Goal: Information Seeking & Learning: Learn about a topic

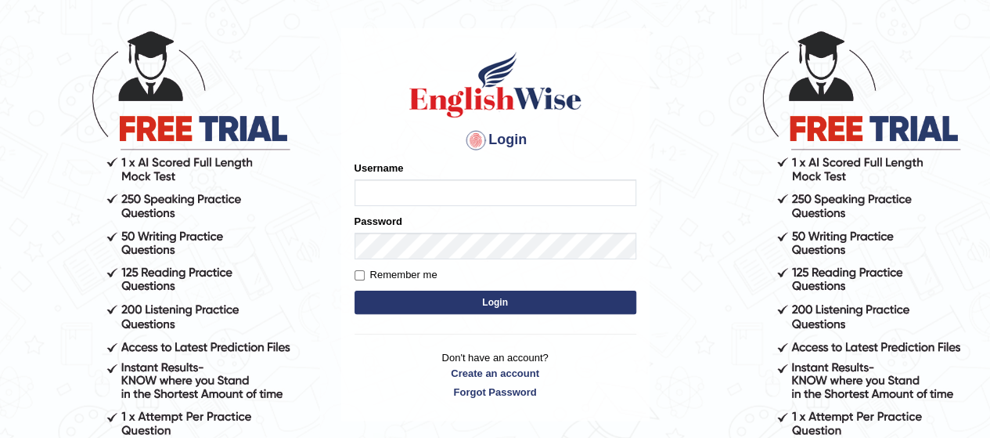
scroll to position [73, 0]
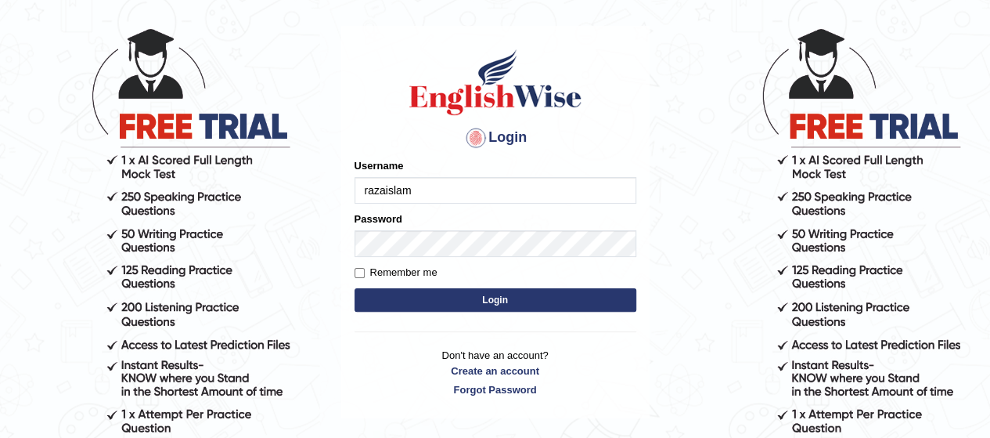
type input "razaislam"
click at [361, 273] on input "Remember me" at bounding box center [360, 273] width 10 height 10
checkbox input "true"
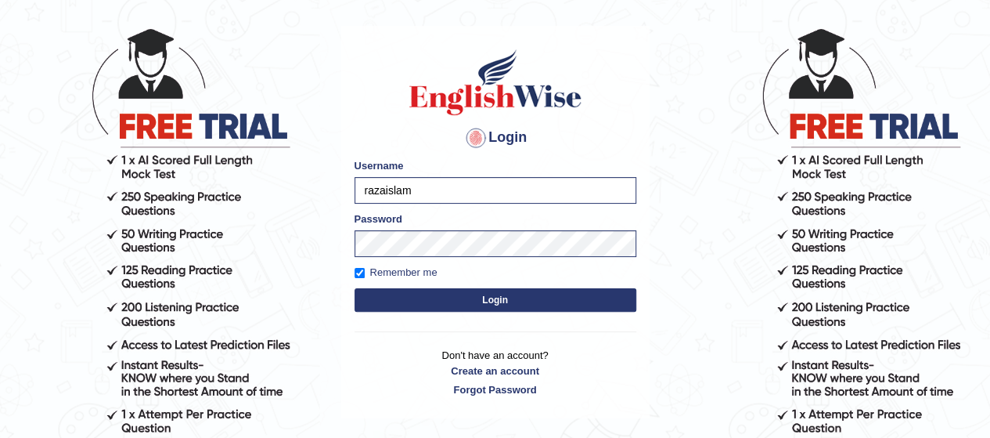
click at [396, 298] on button "Login" at bounding box center [496, 299] width 282 height 23
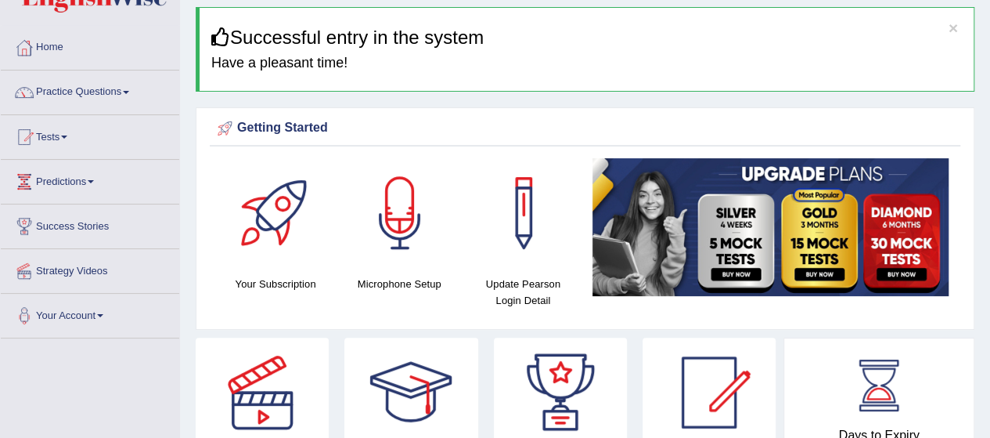
scroll to position [50, 0]
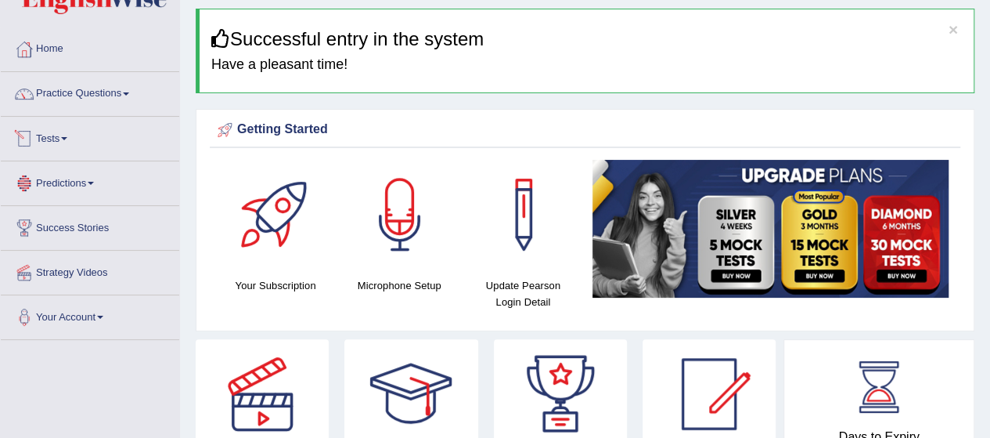
click at [64, 140] on link "Tests" at bounding box center [90, 136] width 178 height 39
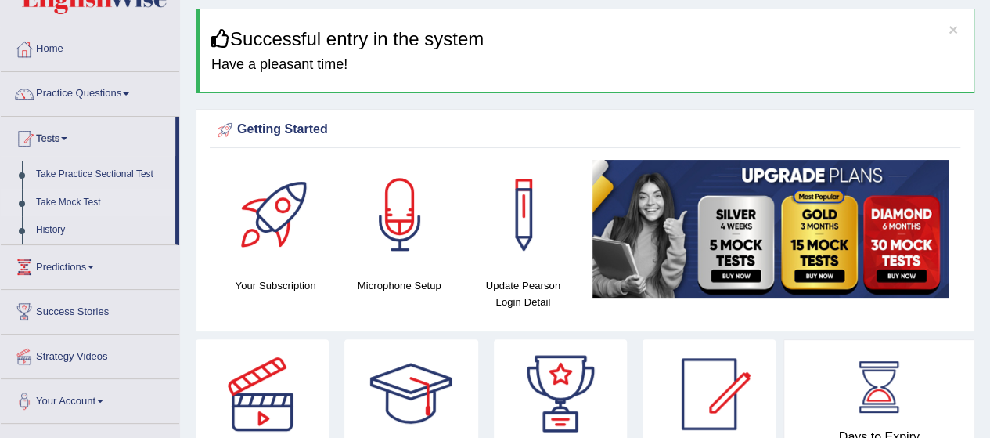
click at [77, 202] on link "Take Mock Test" at bounding box center [102, 203] width 146 height 28
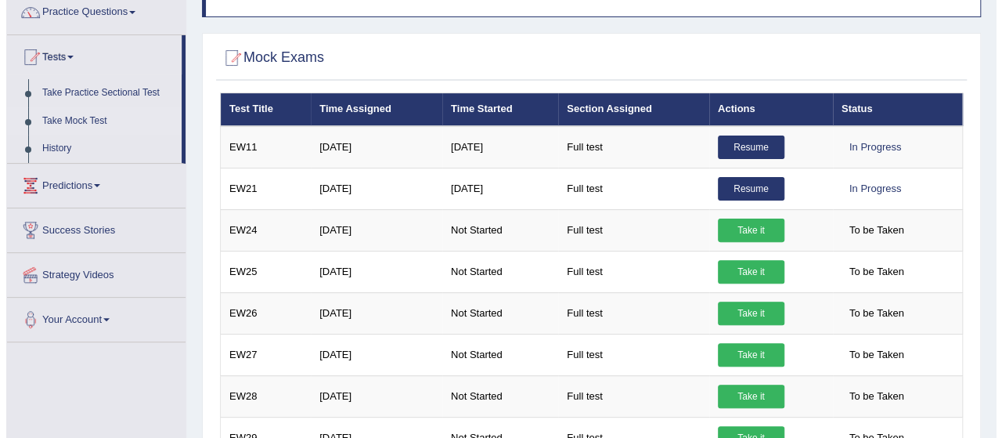
scroll to position [133, 0]
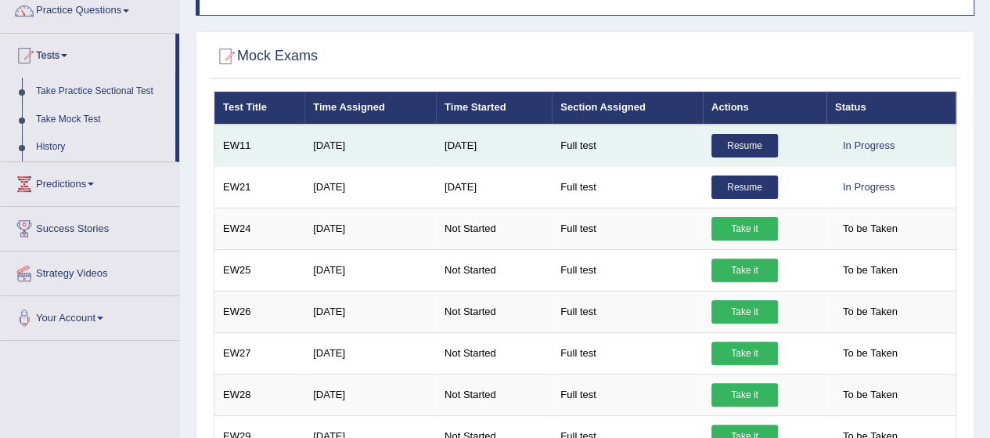
click at [748, 143] on link "Resume" at bounding box center [745, 145] width 67 height 23
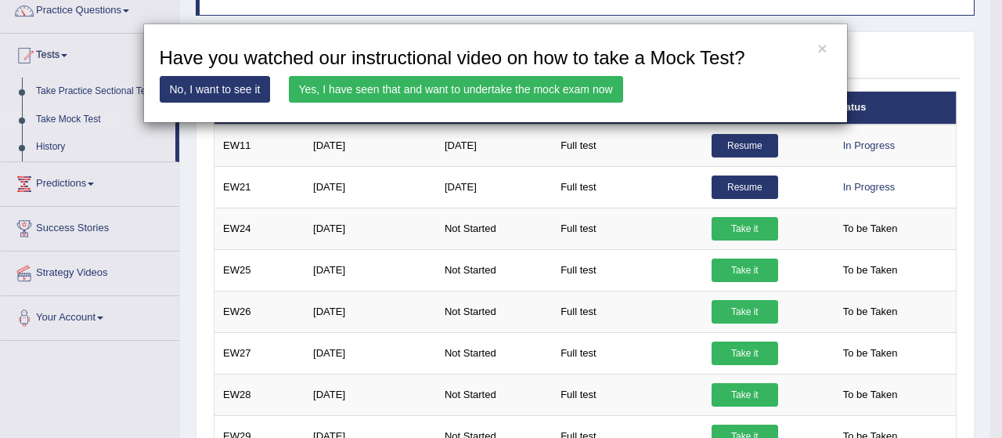
click at [432, 95] on link "Yes, I have seen that and want to undertake the mock exam now" at bounding box center [456, 89] width 334 height 27
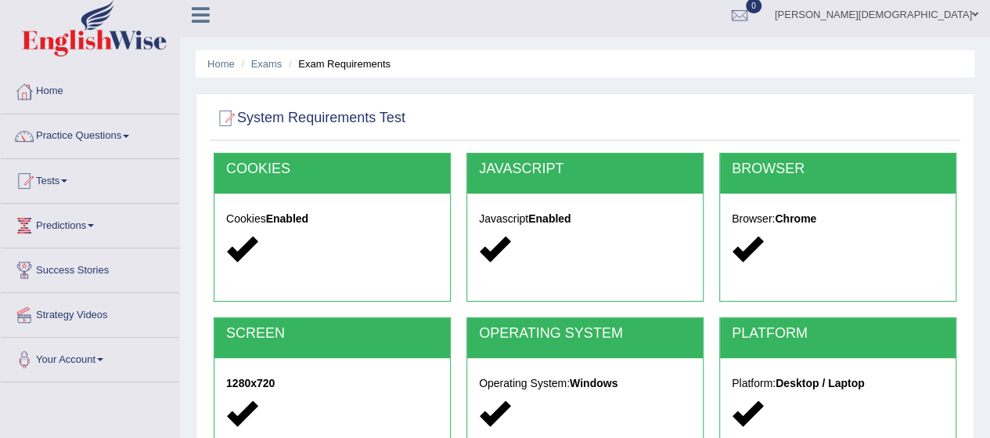
scroll to position [5, 0]
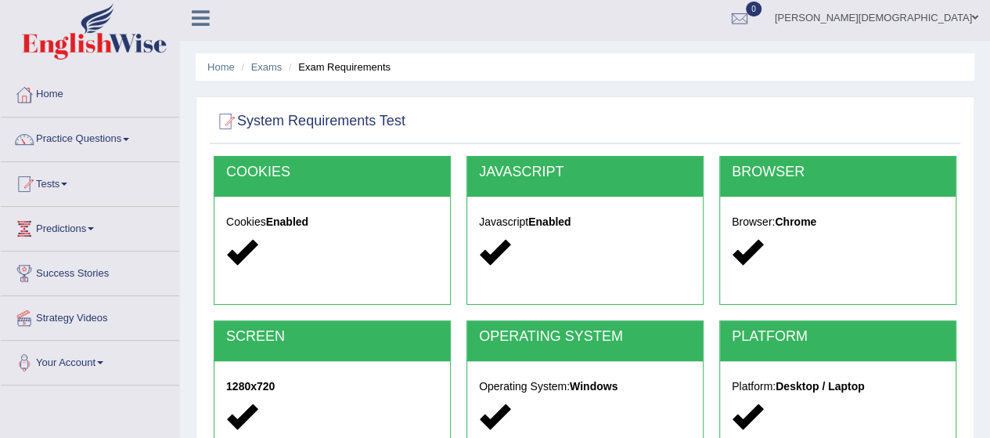
click at [362, 222] on h5 "Cookies Enabled" at bounding box center [332, 222] width 212 height 12
click at [63, 184] on link "Tests" at bounding box center [90, 181] width 178 height 39
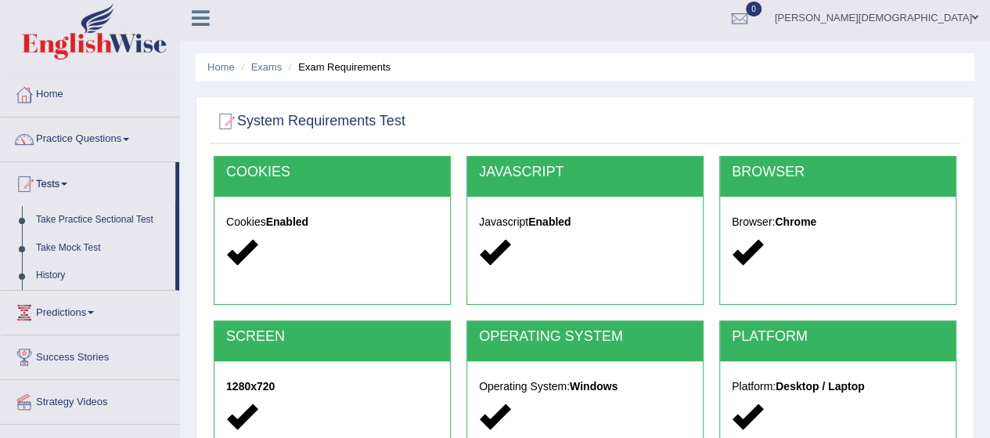
click at [84, 218] on link "Take Practice Sectional Test" at bounding box center [102, 220] width 146 height 28
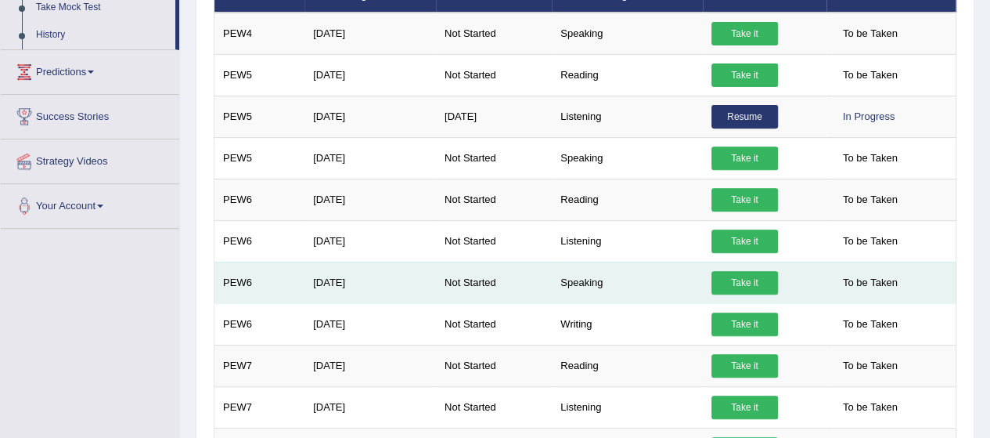
scroll to position [246, 0]
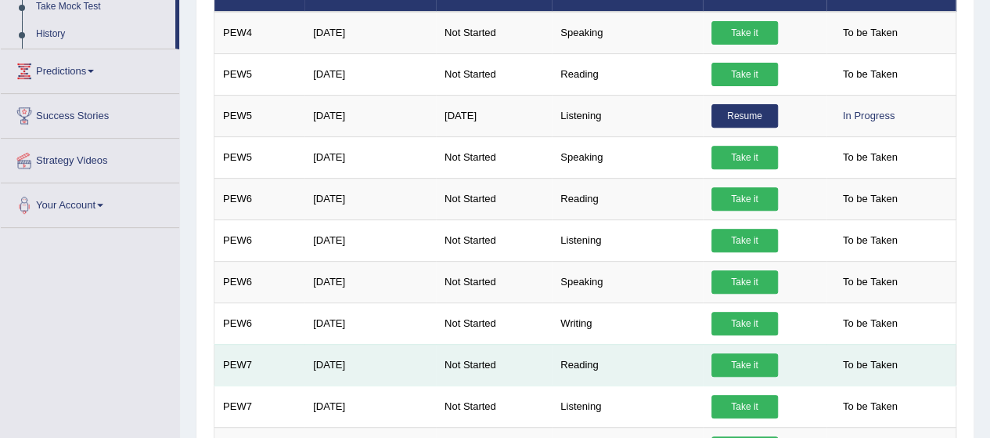
click at [744, 356] on link "Take it" at bounding box center [745, 364] width 67 height 23
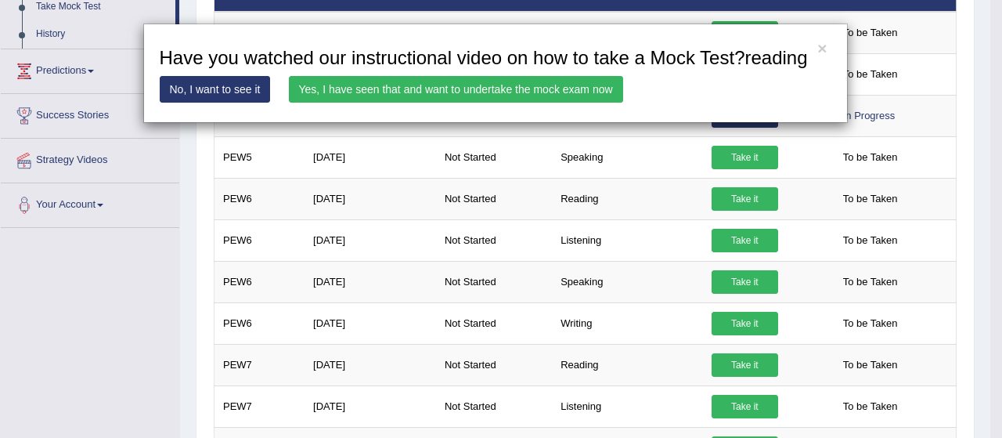
click at [233, 81] on link "No, I want to see it" at bounding box center [215, 89] width 111 height 27
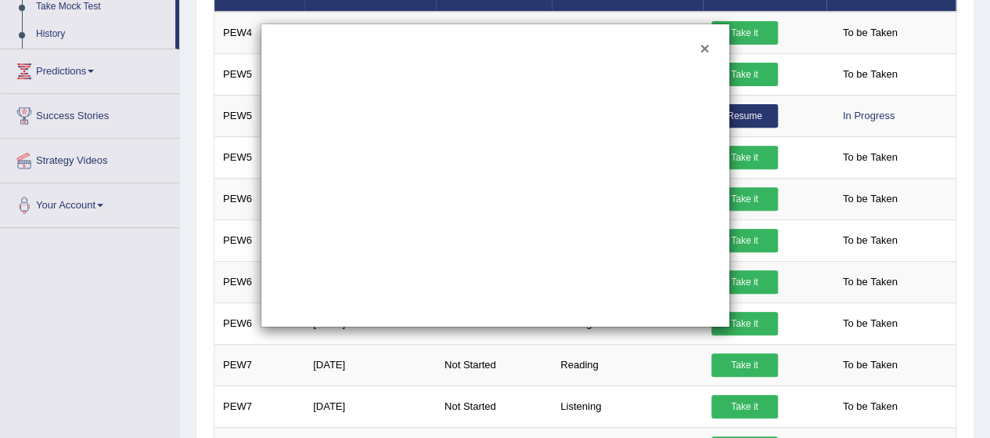
click at [701, 46] on button "×" at bounding box center [704, 48] width 9 height 16
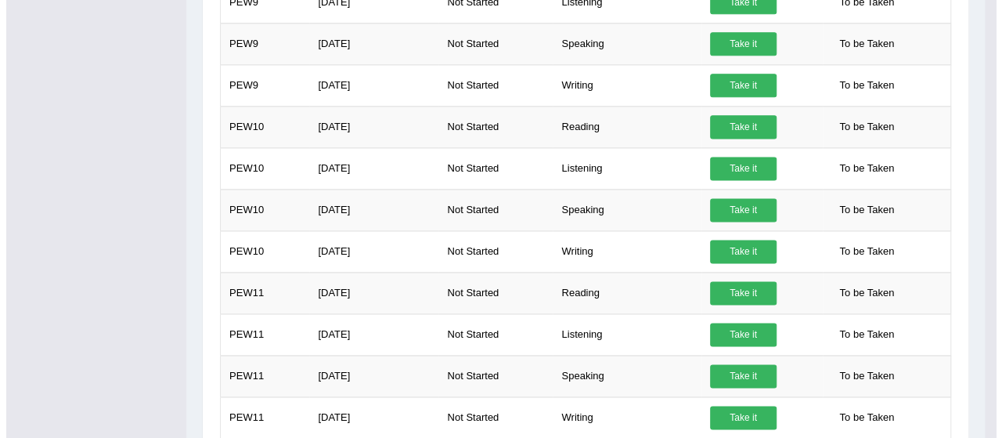
scroll to position [1068, 0]
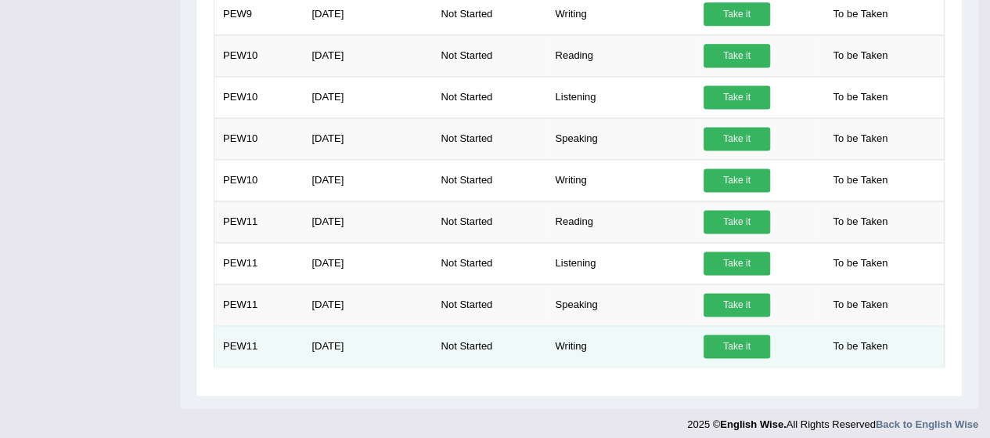
click at [747, 334] on link "Take it" at bounding box center [737, 345] width 67 height 23
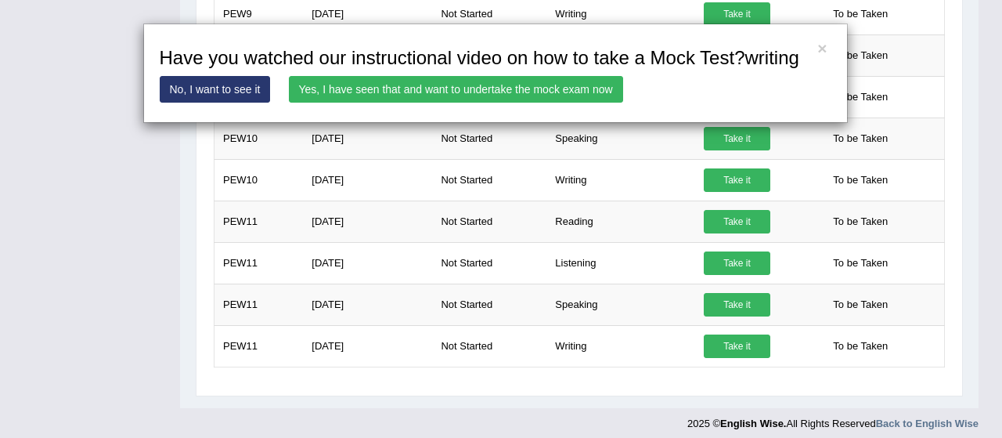
click at [362, 96] on link "Yes, I have seen that and want to undertake the mock exam now" at bounding box center [456, 89] width 334 height 27
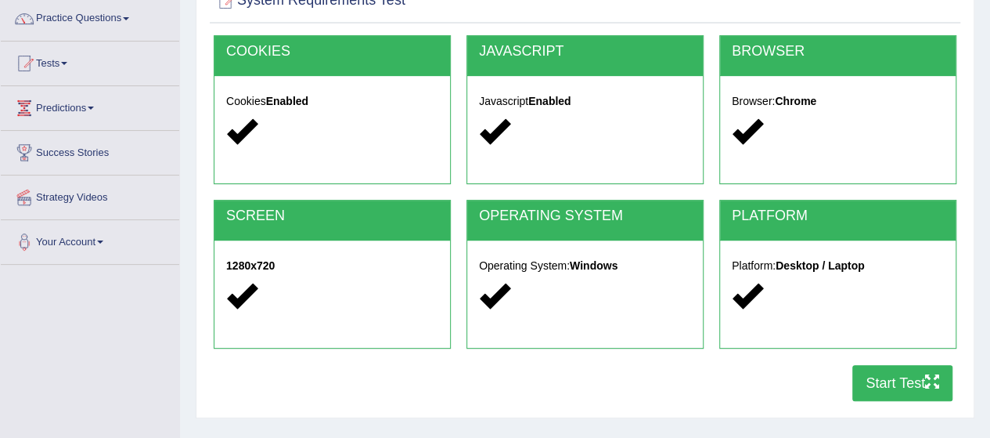
scroll to position [129, 0]
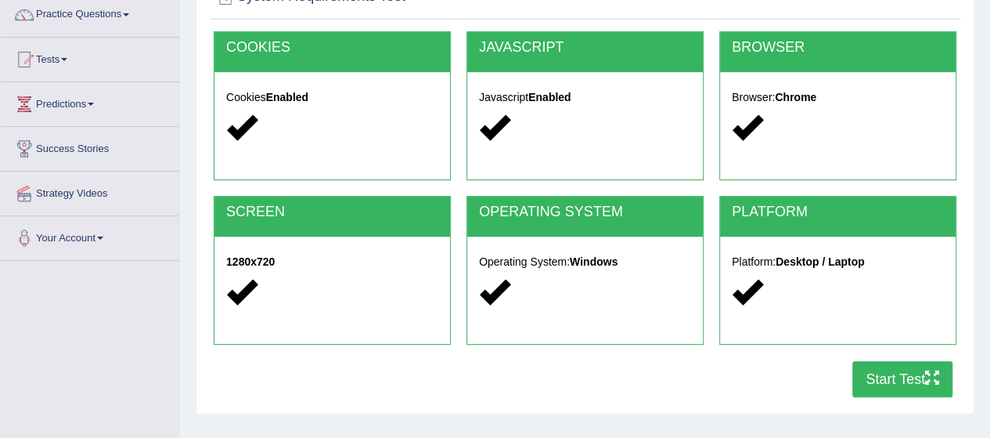
click at [863, 374] on button "Start Test" at bounding box center [902, 379] width 100 height 36
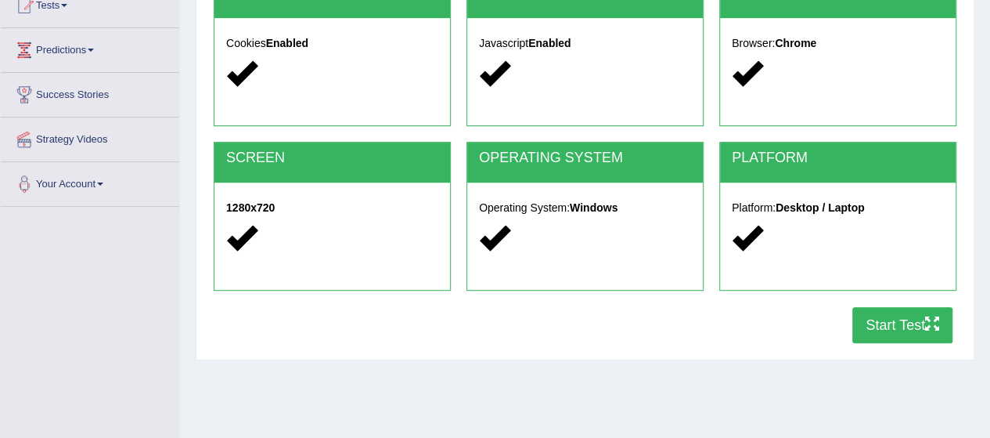
scroll to position [182, 0]
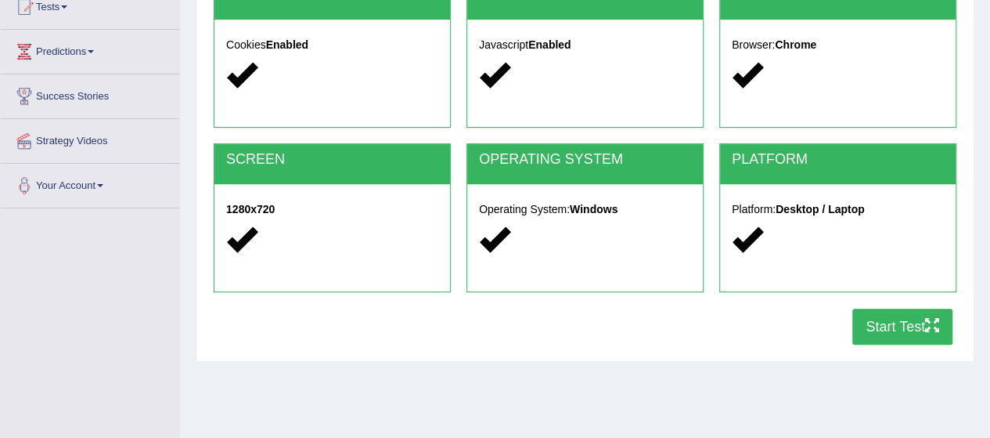
click at [903, 323] on button "Start Test" at bounding box center [902, 326] width 100 height 36
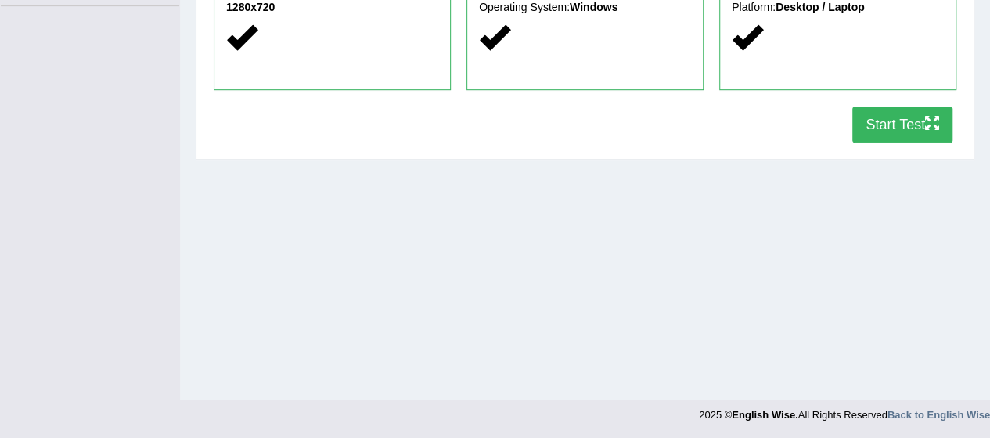
scroll to position [0, 0]
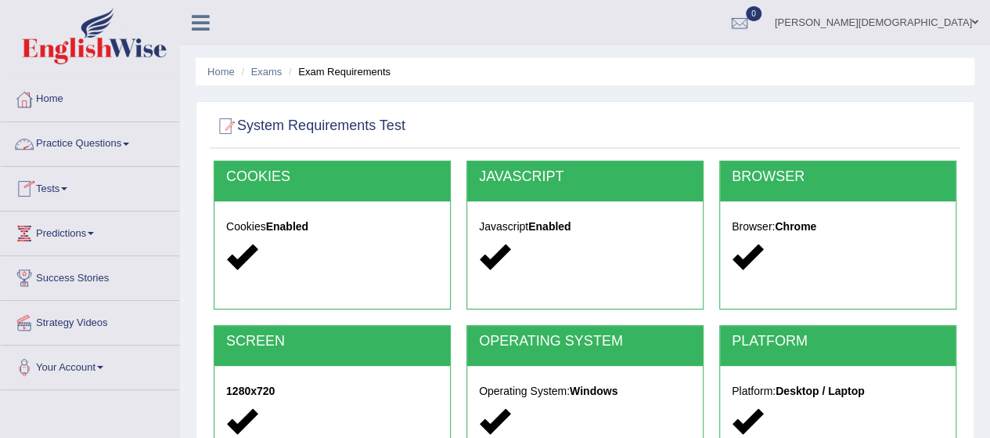
click at [104, 142] on link "Practice Questions" at bounding box center [90, 141] width 178 height 39
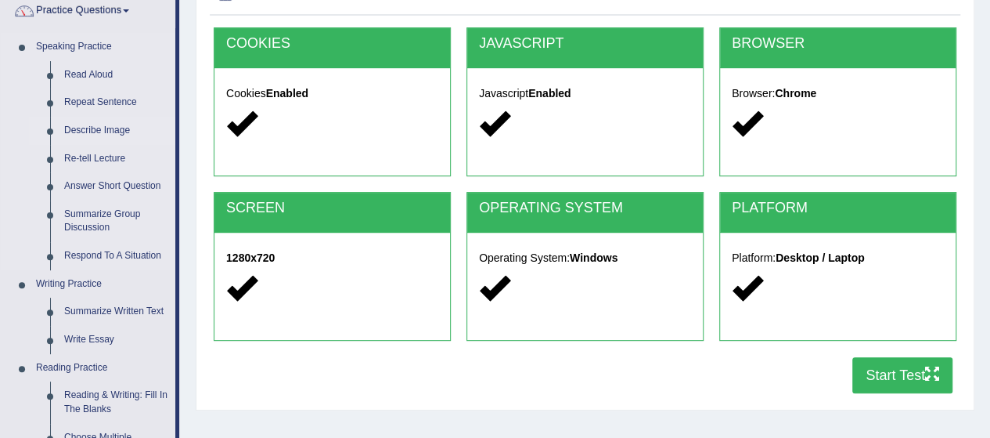
scroll to position [137, 0]
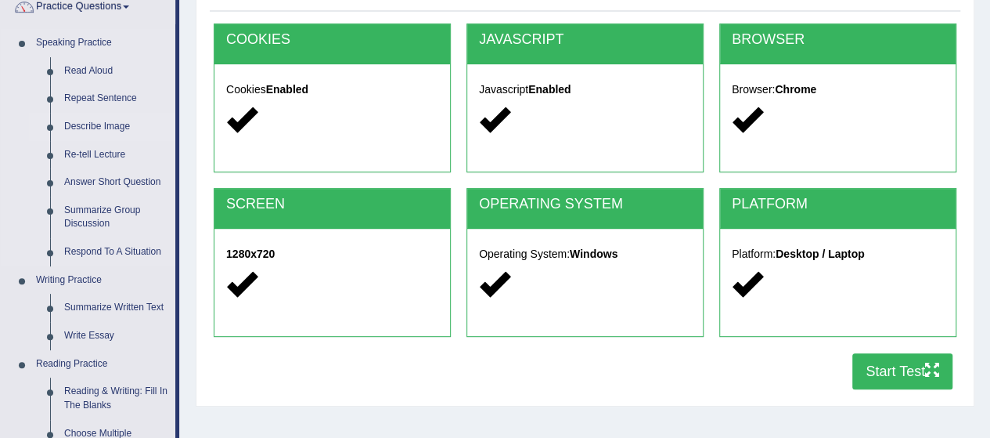
click at [105, 129] on link "Describe Image" at bounding box center [116, 127] width 118 height 28
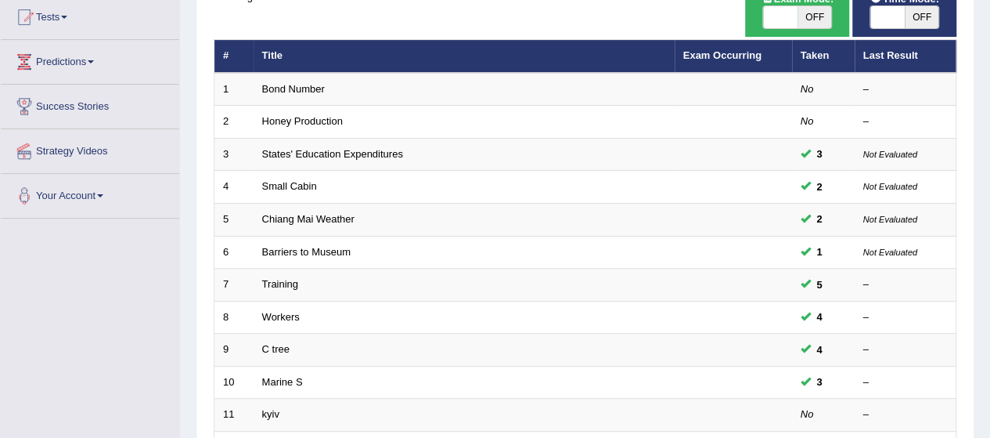
scroll to position [170, 0]
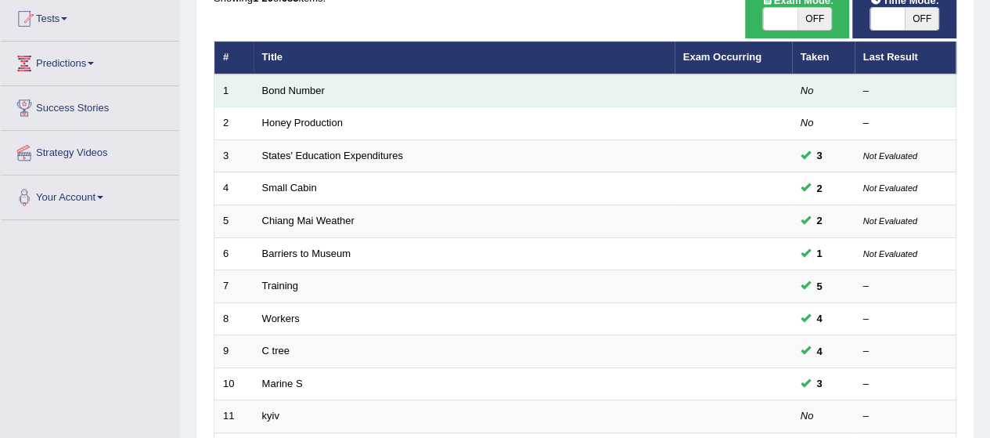
click at [330, 85] on td "Bond Number" at bounding box center [464, 90] width 421 height 33
click at [419, 92] on td "Bond Number" at bounding box center [464, 90] width 421 height 33
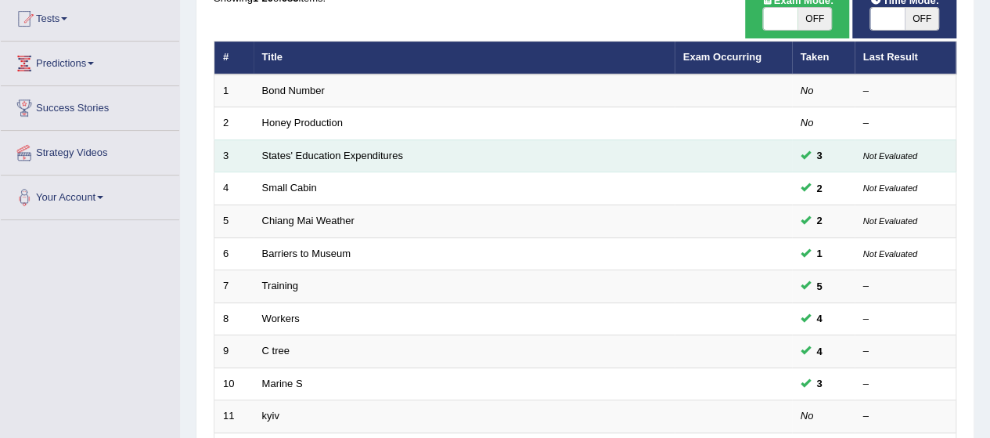
click at [473, 139] on td "States' Education Expenditures" at bounding box center [464, 155] width 421 height 33
click at [477, 150] on td "States' Education Expenditures" at bounding box center [464, 155] width 421 height 33
click at [362, 152] on link "States' Education Expenditures" at bounding box center [332, 156] width 141 height 12
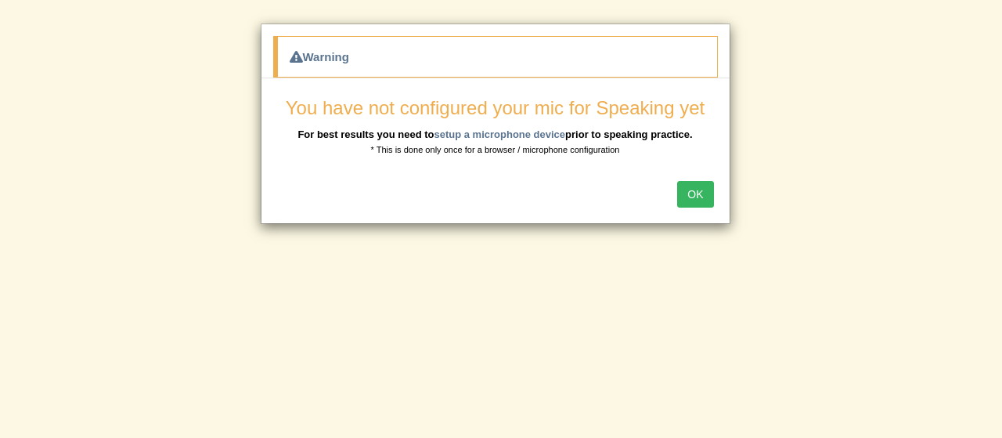
click at [704, 193] on button "OK" at bounding box center [695, 194] width 36 height 27
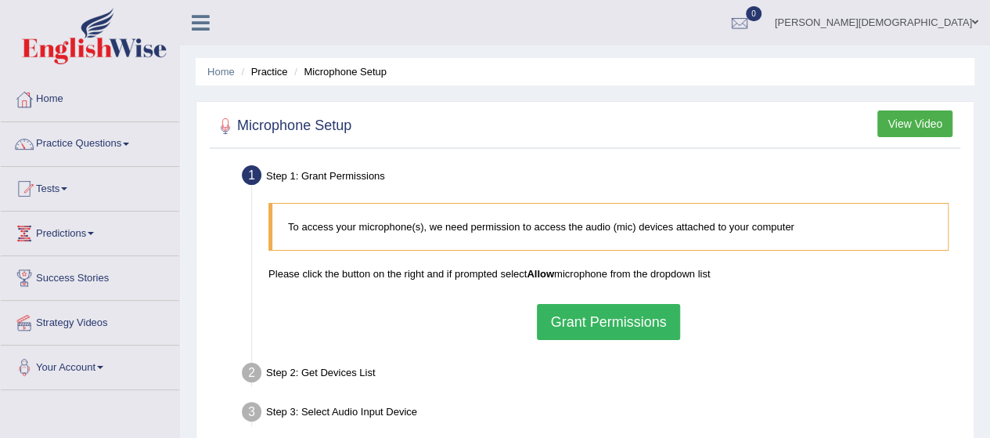
click at [580, 314] on button "Grant Permissions" at bounding box center [608, 322] width 142 height 36
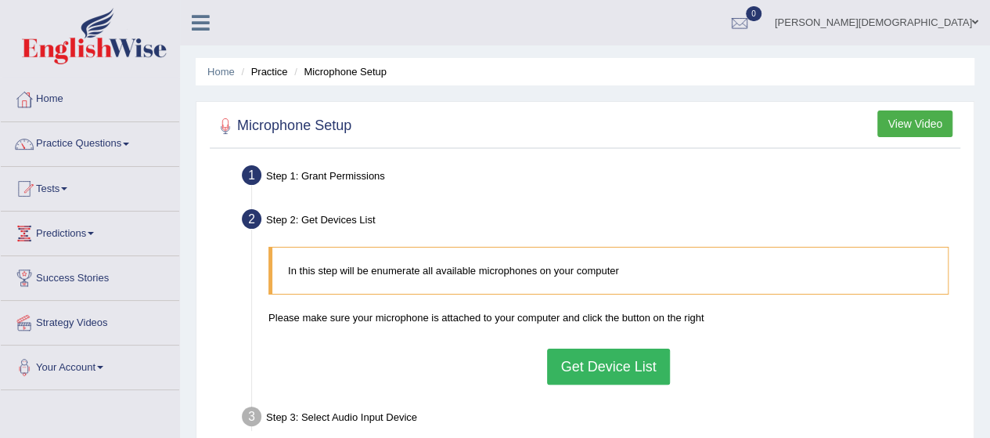
click at [611, 355] on button "Get Device List" at bounding box center [608, 366] width 122 height 36
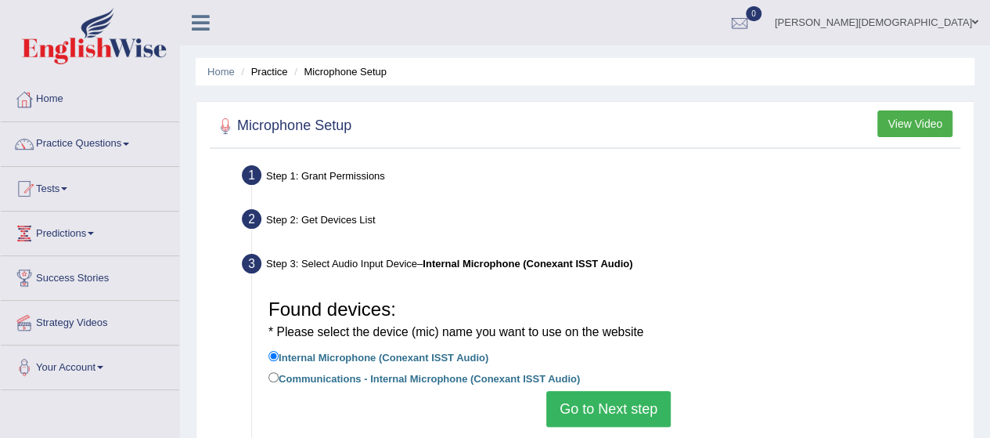
click at [611, 405] on button "Go to Next step" at bounding box center [608, 409] width 124 height 36
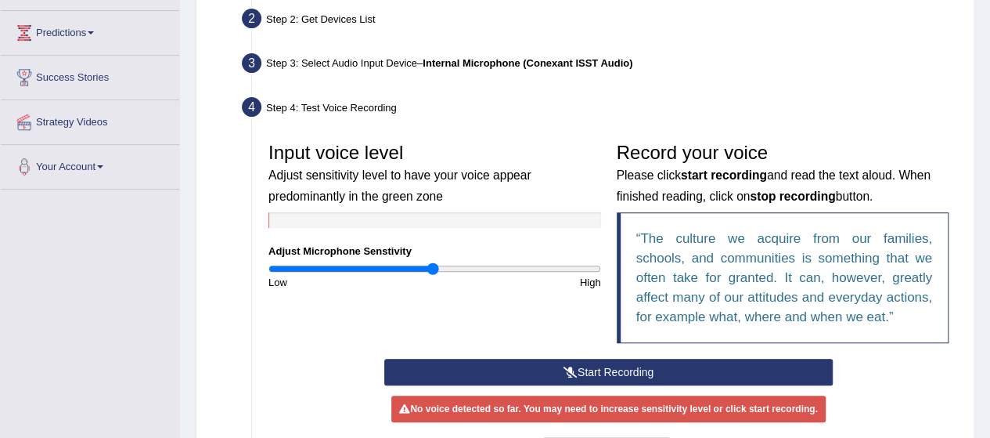
scroll to position [215, 0]
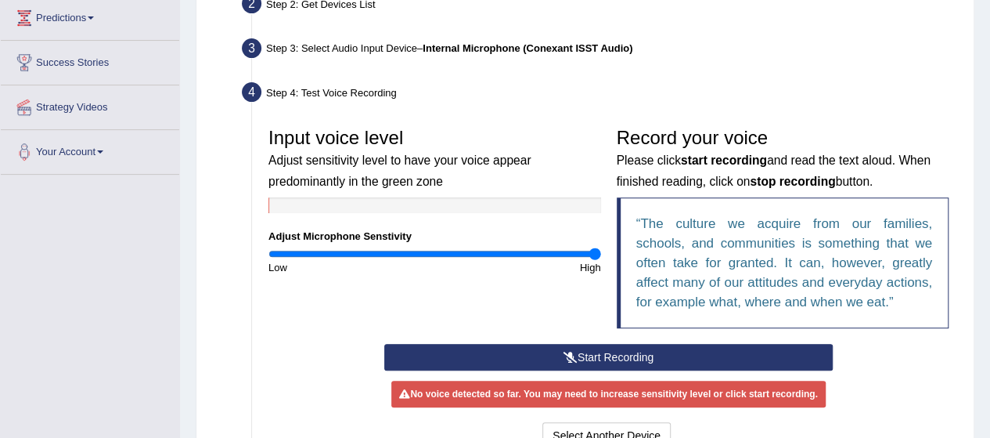
drag, startPoint x: 432, startPoint y: 256, endPoint x: 715, endPoint y: 272, distance: 283.8
click at [601, 260] on input "range" at bounding box center [435, 253] width 333 height 13
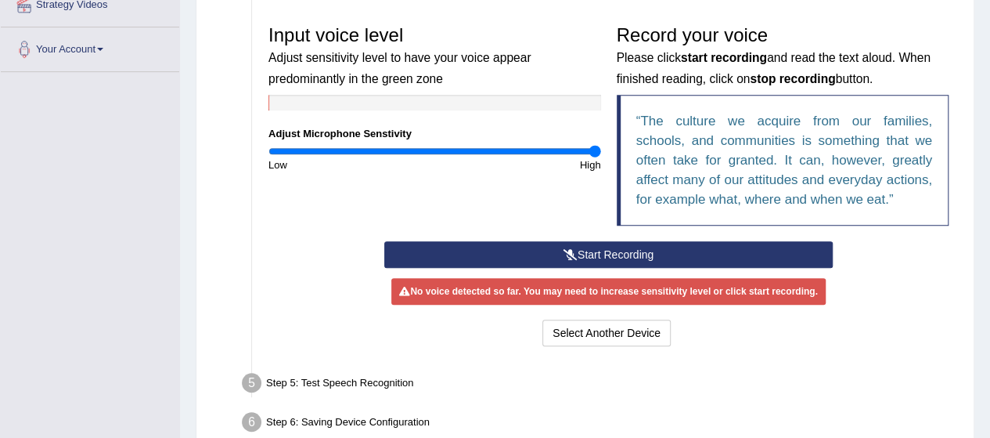
scroll to position [323, 0]
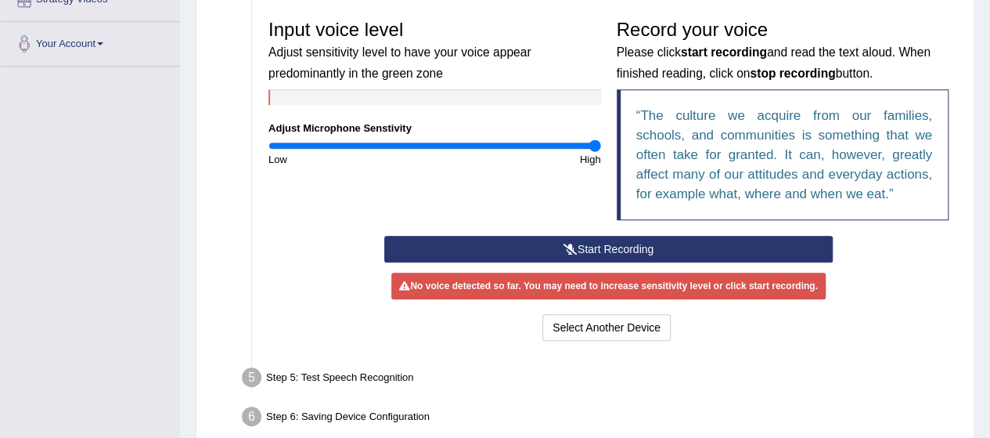
click at [607, 247] on button "Start Recording" at bounding box center [608, 249] width 449 height 27
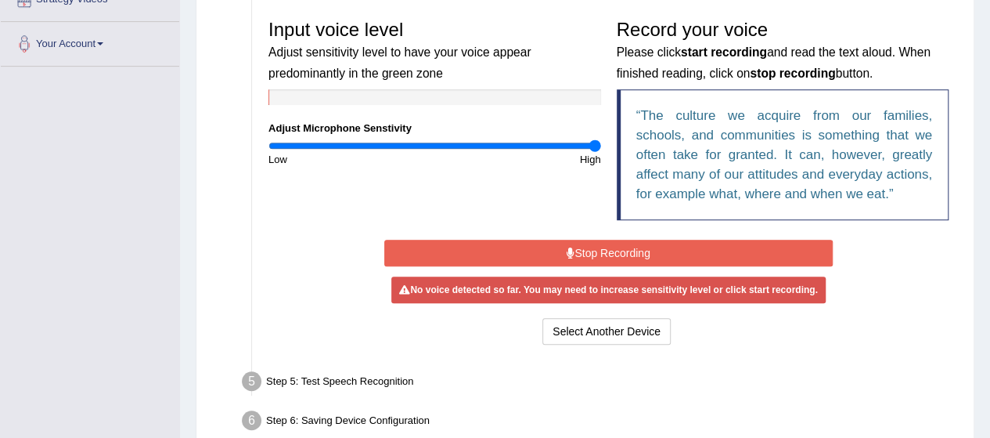
click at [599, 247] on button "Stop Recording" at bounding box center [608, 253] width 449 height 27
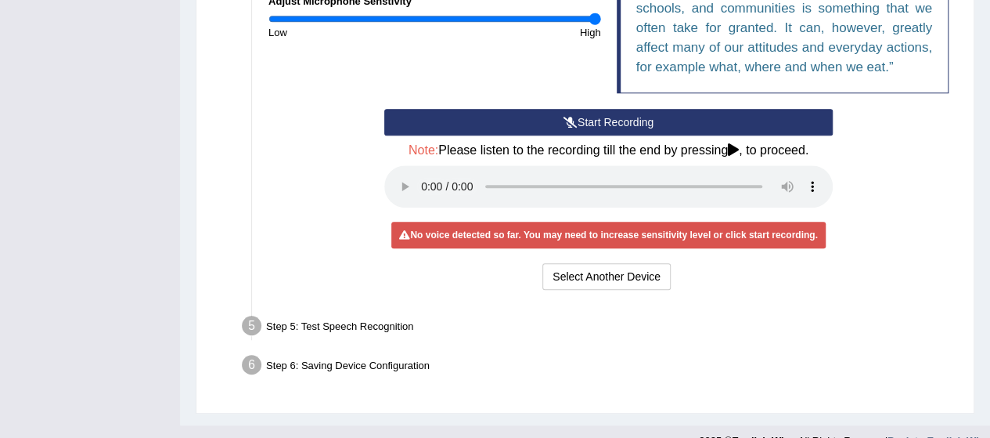
scroll to position [474, 0]
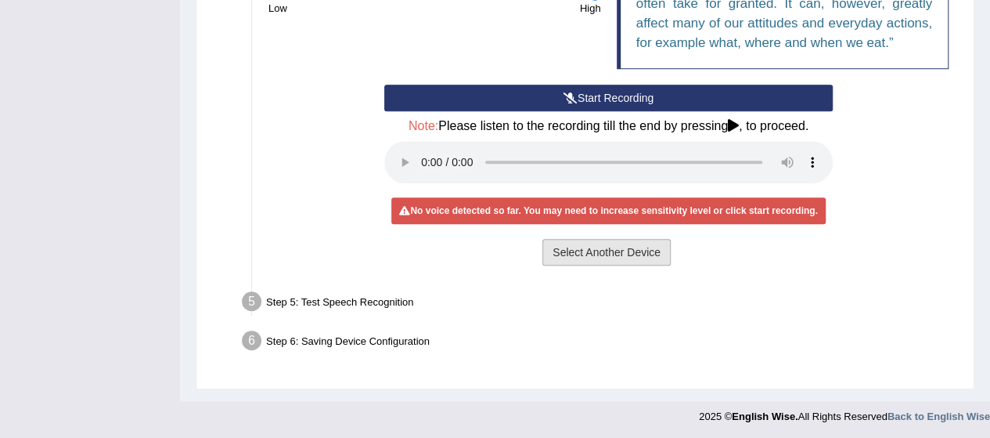
click at [636, 256] on button "Select Another Device" at bounding box center [606, 252] width 128 height 27
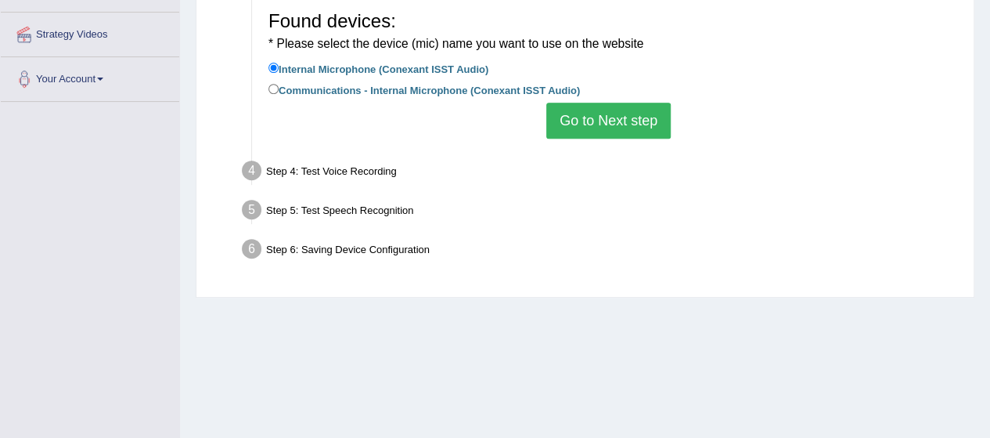
scroll to position [277, 0]
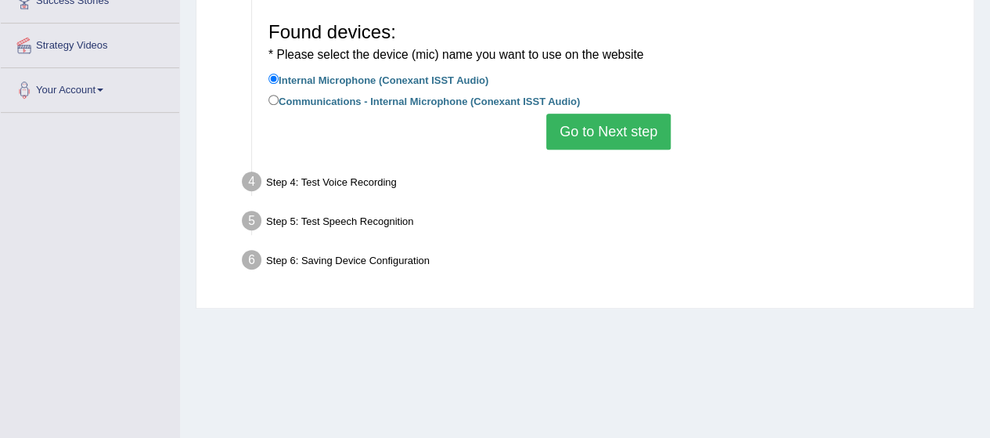
click at [604, 141] on button "Go to Next step" at bounding box center [608, 132] width 124 height 36
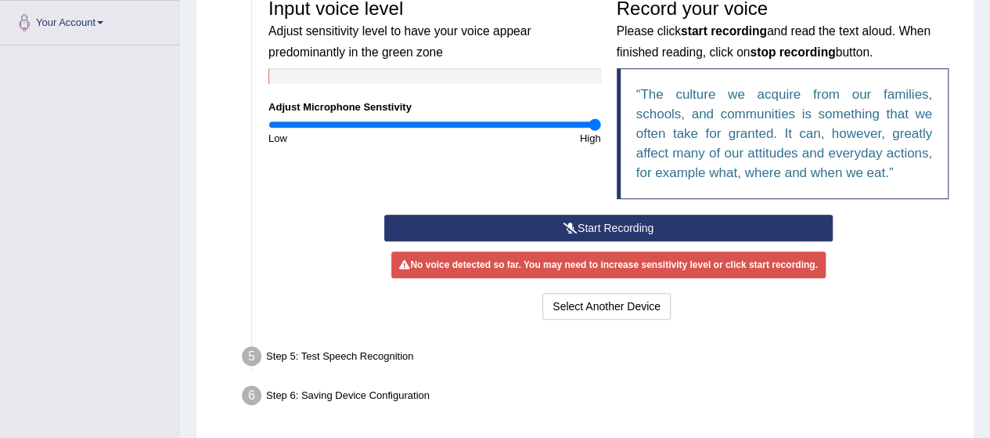
scroll to position [343, 0]
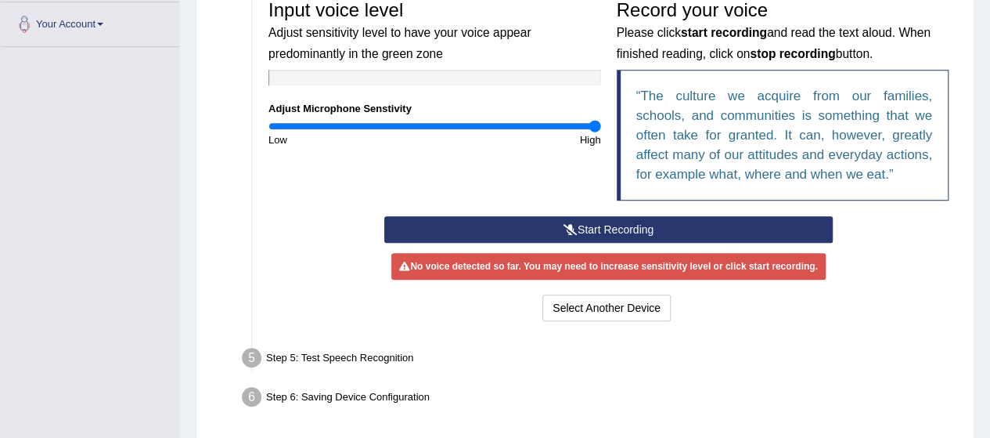
click at [625, 222] on button "Start Recording" at bounding box center [608, 229] width 449 height 27
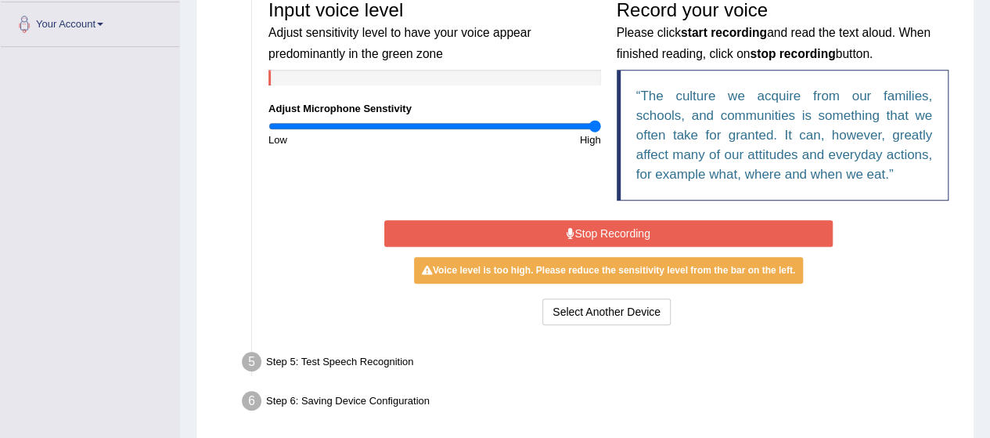
click at [614, 228] on button "Stop Recording" at bounding box center [608, 233] width 449 height 27
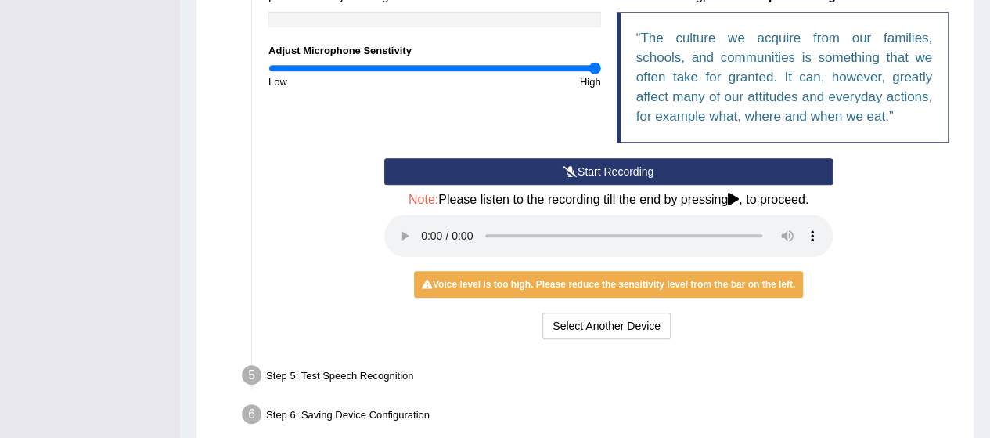
scroll to position [405, 0]
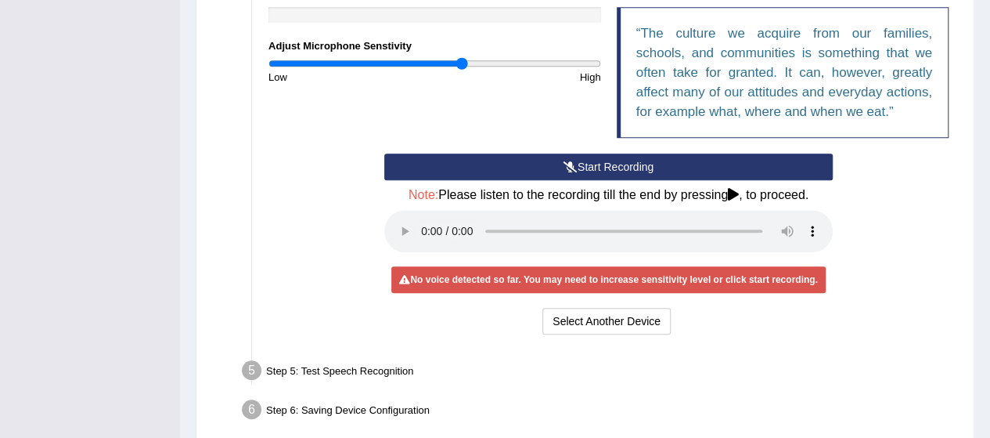
drag, startPoint x: 589, startPoint y: 63, endPoint x: 461, endPoint y: 73, distance: 127.9
click at [461, 70] on input "range" at bounding box center [435, 63] width 333 height 13
drag, startPoint x: 463, startPoint y: 63, endPoint x: 561, endPoint y: 71, distance: 98.2
click at [561, 70] on input "range" at bounding box center [435, 63] width 333 height 13
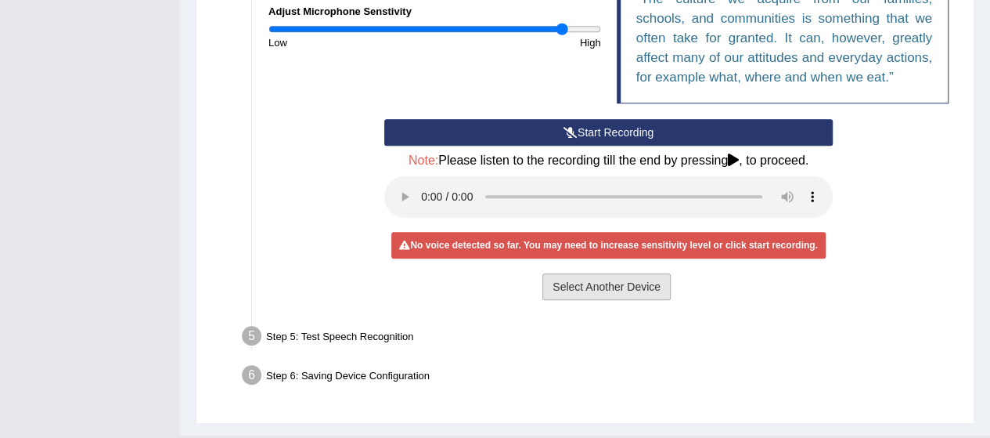
scroll to position [474, 0]
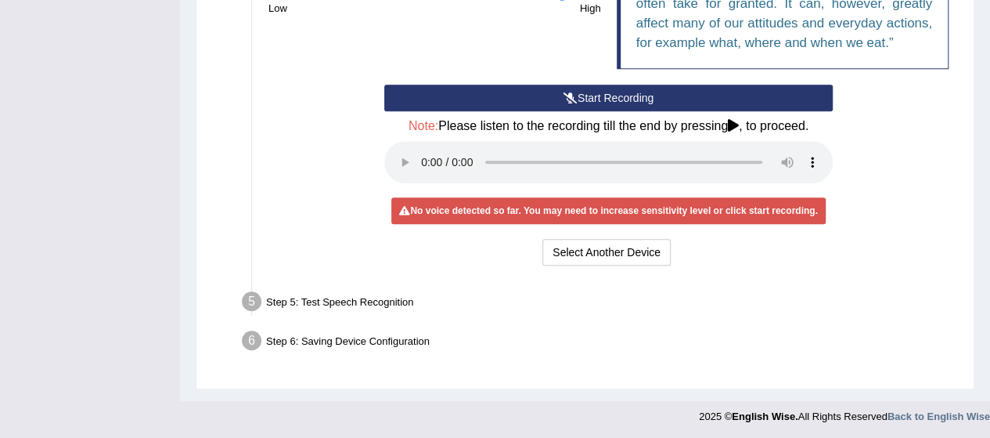
click at [355, 305] on div "Step 5: Test Speech Recognition" at bounding box center [601, 304] width 732 height 34
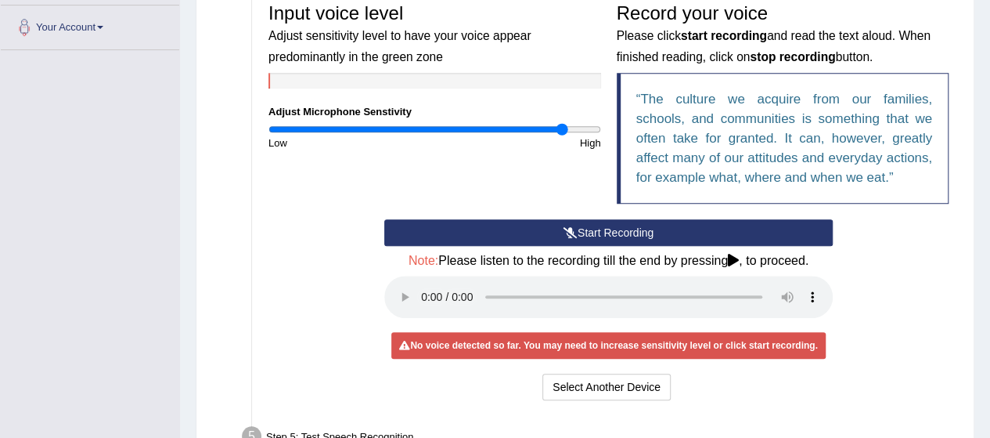
scroll to position [338, 0]
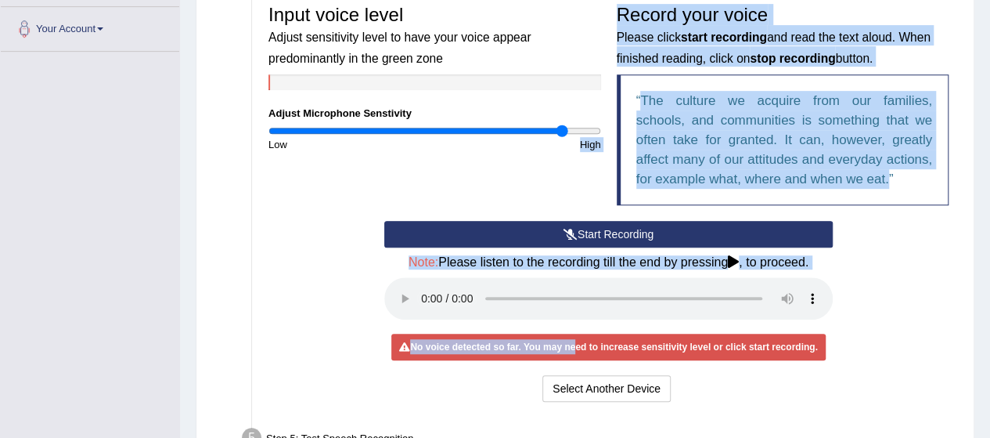
drag, startPoint x: 571, startPoint y: 355, endPoint x: 568, endPoint y: 139, distance: 216.1
click at [568, 139] on div "Input voice level Adjust sensitivity level to have your voice appear predominan…" at bounding box center [609, 201] width 696 height 424
click at [568, 139] on div "High" at bounding box center [521, 144] width 174 height 15
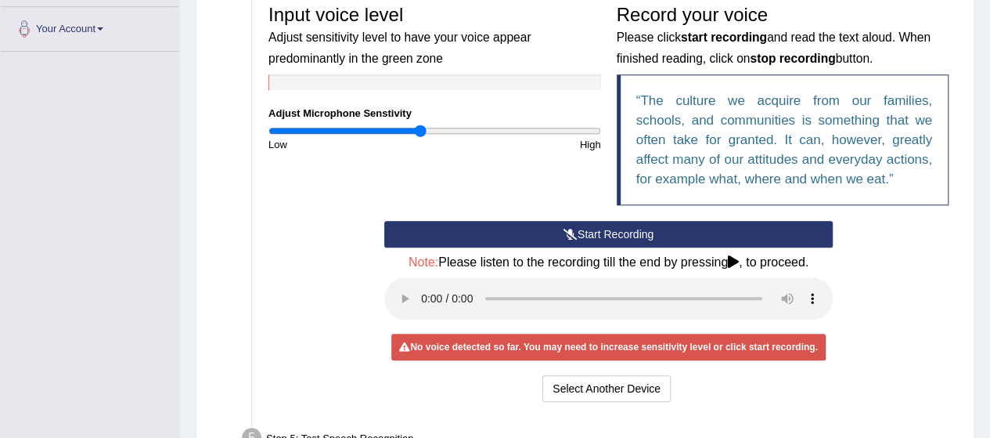
drag, startPoint x: 561, startPoint y: 124, endPoint x: 420, endPoint y: 134, distance: 142.0
click at [420, 134] on input "range" at bounding box center [435, 130] width 333 height 13
click at [535, 240] on button "Start Recording" at bounding box center [608, 234] width 449 height 27
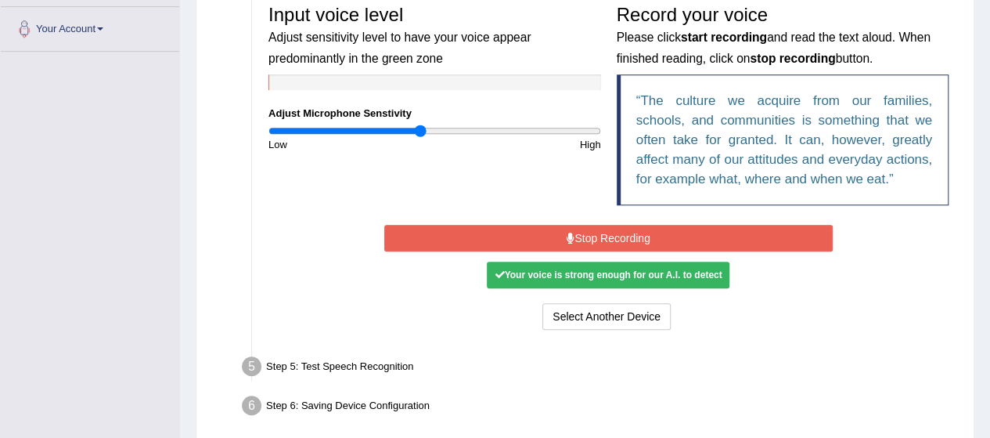
click at [553, 268] on div "Your voice is strong enough for our A.I. to detect" at bounding box center [608, 274] width 243 height 27
click at [534, 283] on div "Your voice is strong enough for our A.I. to detect" at bounding box center [608, 274] width 243 height 27
click at [601, 279] on div "Your voice is strong enough for our A.I. to detect" at bounding box center [608, 274] width 243 height 27
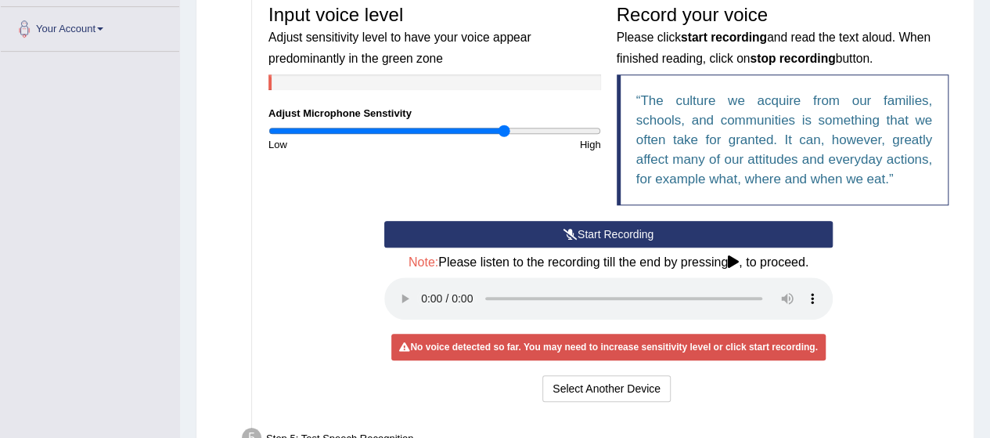
drag, startPoint x: 419, startPoint y: 126, endPoint x: 504, endPoint y: 229, distance: 133.4
type input "1.44"
click at [504, 137] on input "range" at bounding box center [435, 130] width 333 height 13
click at [103, 27] on span at bounding box center [100, 28] width 6 height 3
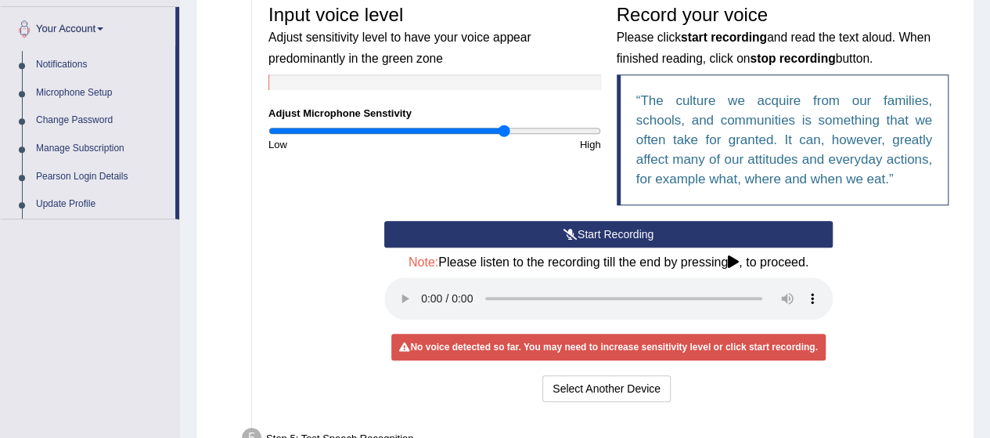
click at [323, 308] on div "Start Recording Stop Recording Note: Please listen to the recording till the en…" at bounding box center [609, 313] width 696 height 185
click at [351, 371] on div "Start Recording Stop Recording Note: Please listen to the recording till the en…" at bounding box center [609, 313] width 696 height 185
click at [566, 380] on button "Select Another Device" at bounding box center [606, 388] width 128 height 27
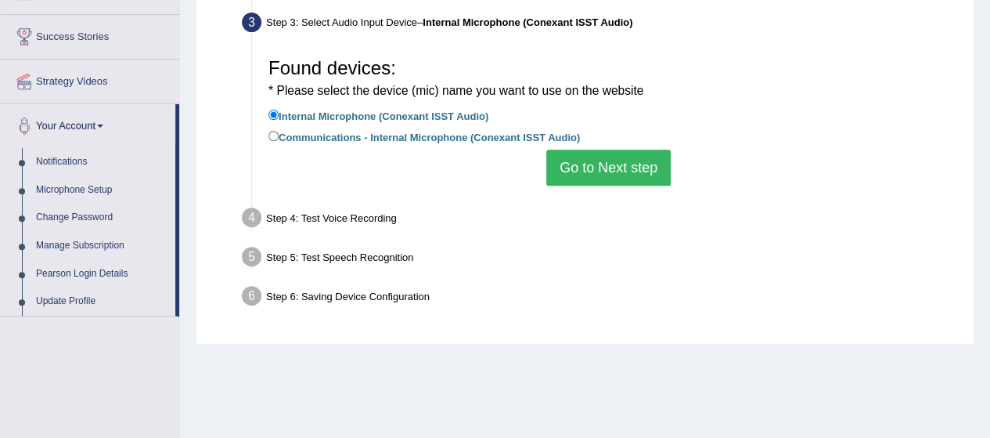
scroll to position [242, 0]
click at [542, 172] on div "Found devices: * Please select the device (mic) name you want to use on the web…" at bounding box center [609, 116] width 696 height 151
click at [593, 172] on button "Go to Next step" at bounding box center [608, 167] width 124 height 36
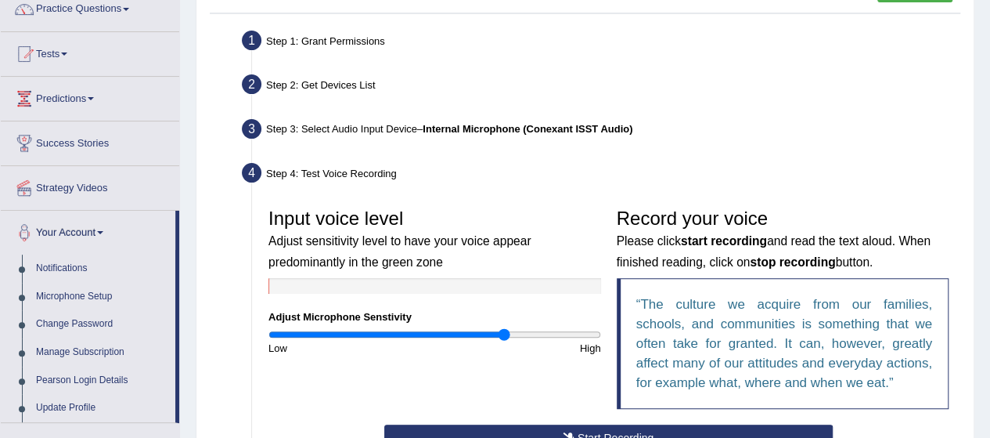
scroll to position [0, 0]
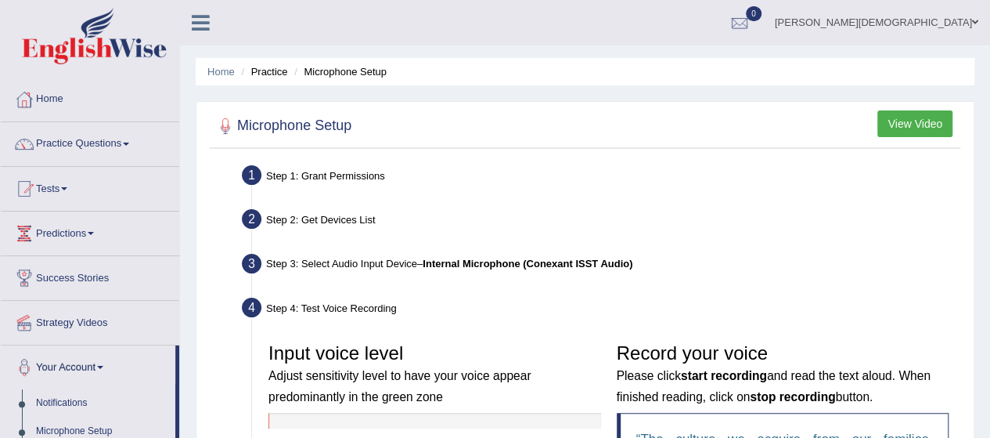
click at [276, 74] on li "Practice" at bounding box center [262, 71] width 50 height 15
click at [359, 65] on li "Microphone Setup" at bounding box center [338, 71] width 96 height 15
click at [61, 199] on link "Tests" at bounding box center [90, 186] width 178 height 39
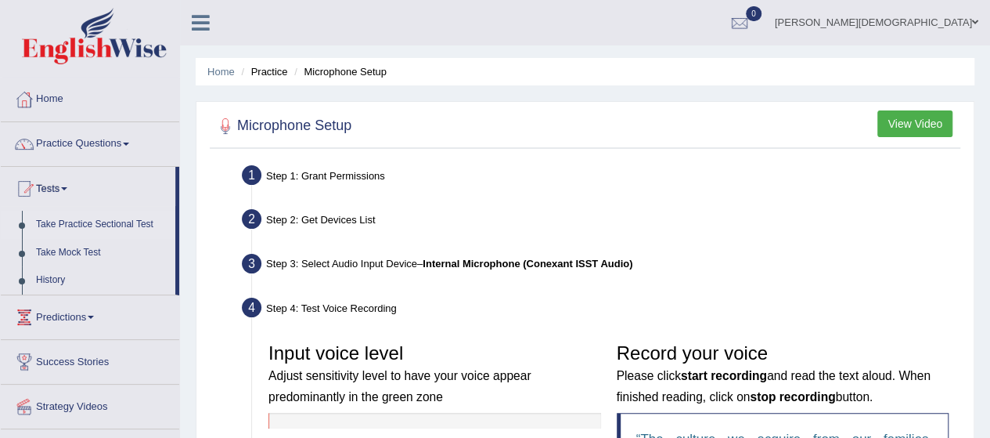
click at [97, 220] on link "Take Practice Sectional Test" at bounding box center [102, 225] width 146 height 28
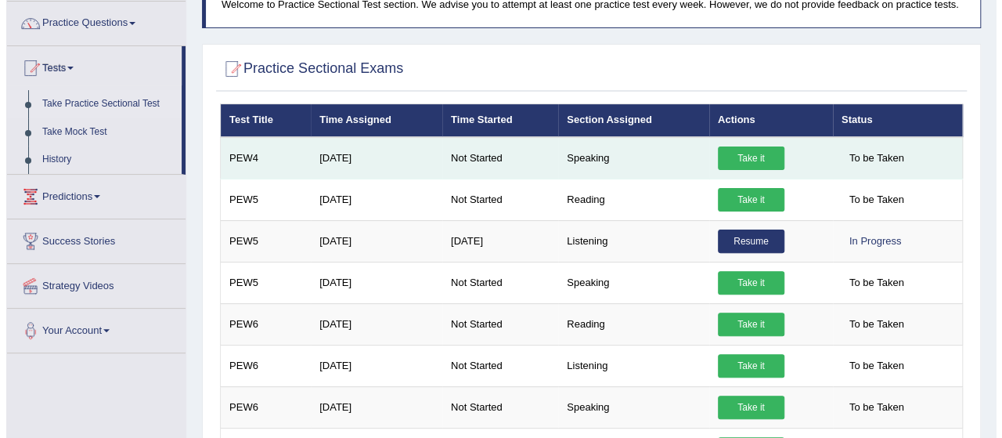
scroll to position [121, 0]
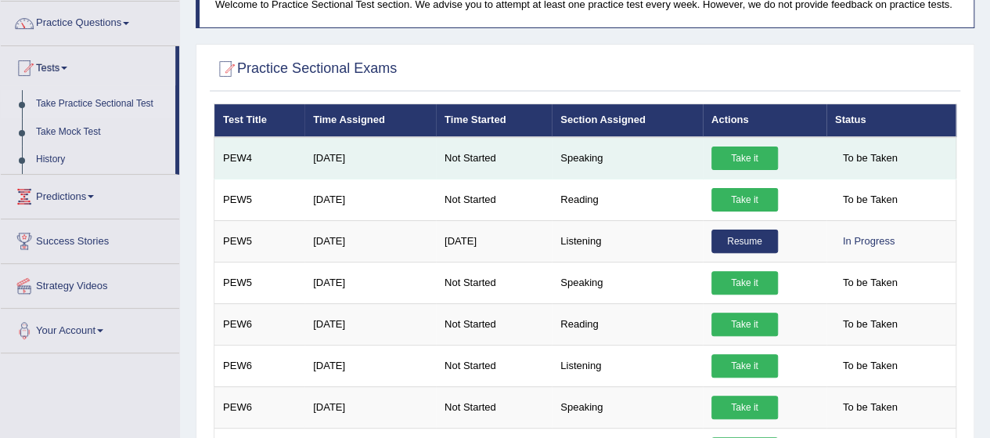
click at [730, 160] on link "Take it" at bounding box center [745, 157] width 67 height 23
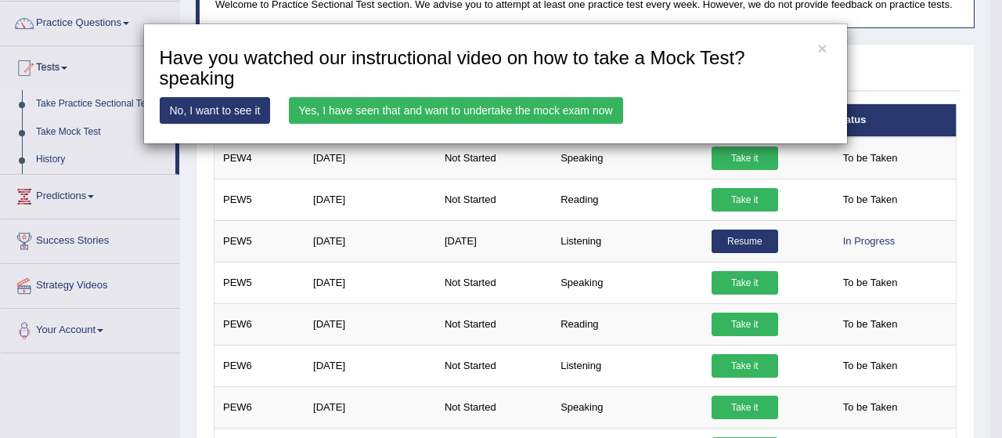
click at [470, 103] on link "Yes, I have seen that and want to undertake the mock exam now" at bounding box center [456, 110] width 334 height 27
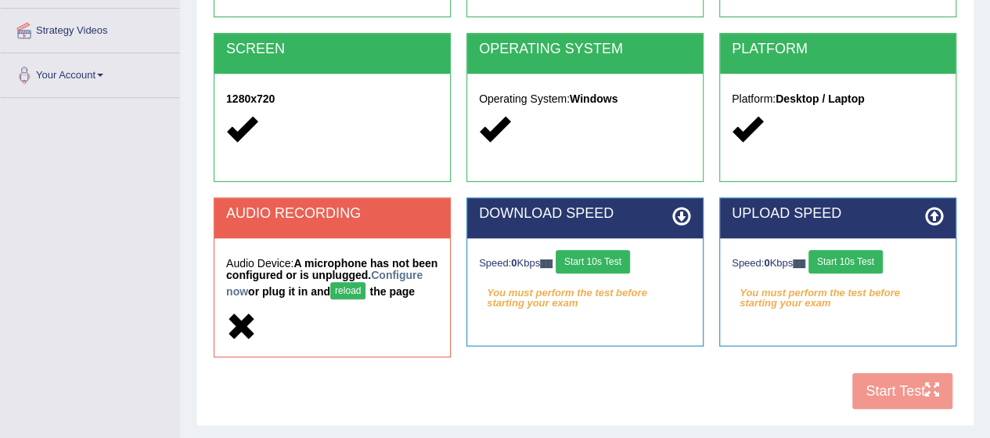
scroll to position [294, 0]
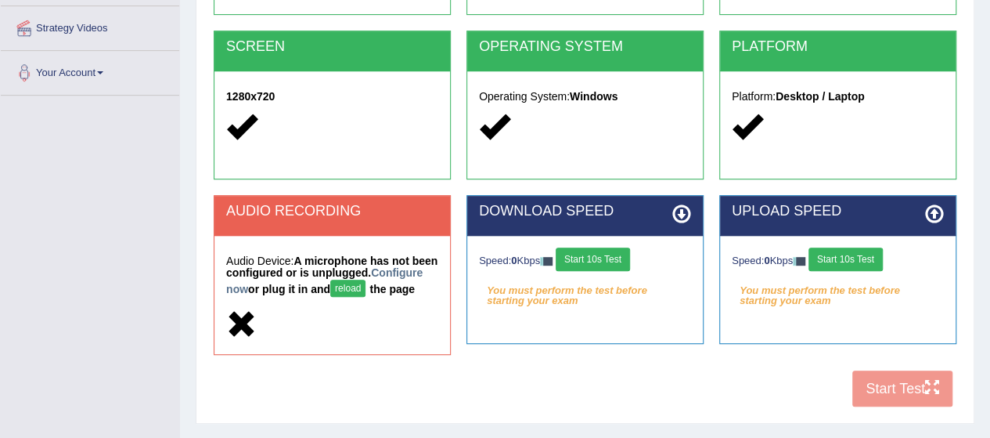
click at [930, 403] on div "COOKIES Cookies Enabled JAVASCRIPT Javascript Enabled BROWSER Browser: Chrome S…" at bounding box center [585, 140] width 751 height 549
click at [344, 301] on h5 "Audio Device: A microphone has not been configured or is unplugged. Configure n…" at bounding box center [332, 277] width 212 height 45
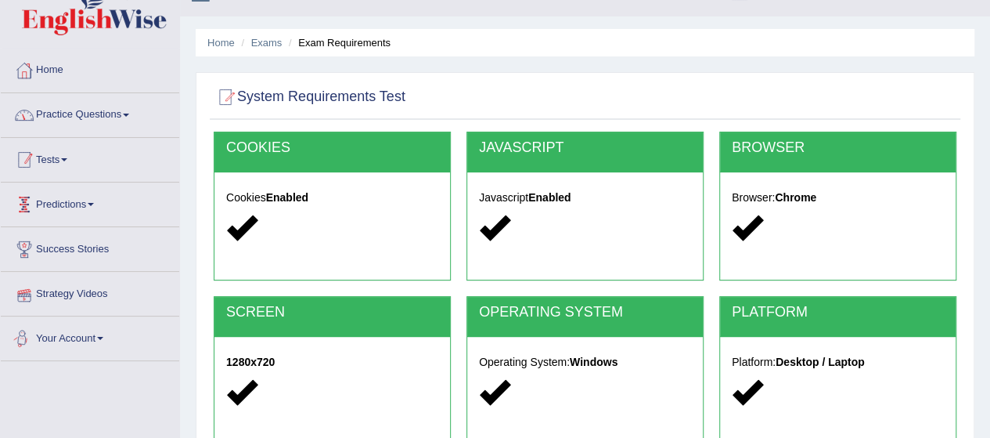
scroll to position [28, 0]
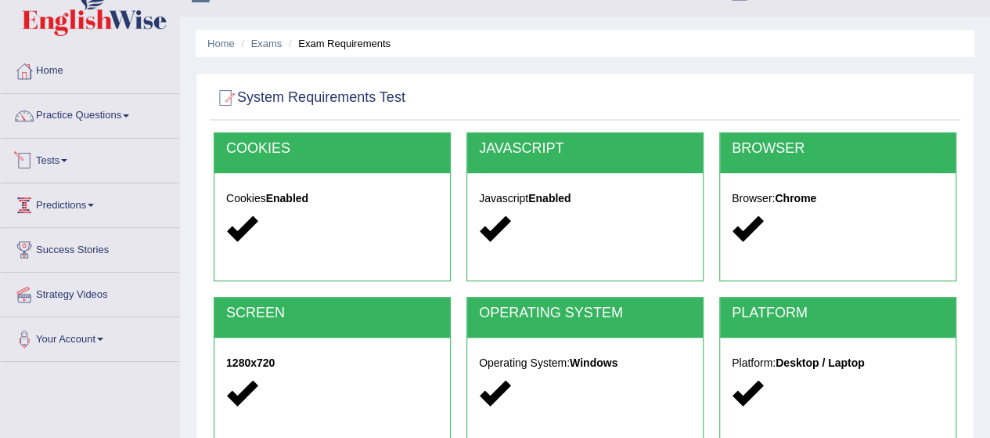
click at [82, 157] on link "Tests" at bounding box center [90, 158] width 178 height 39
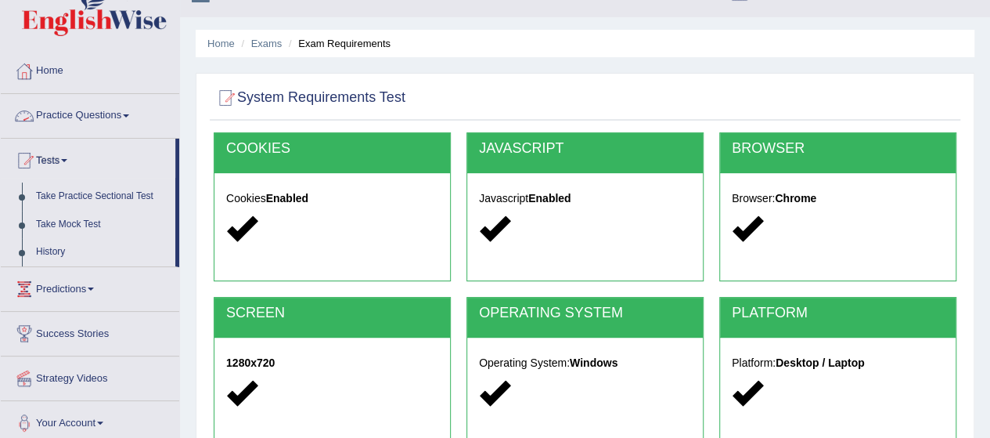
click at [64, 113] on link "Practice Questions" at bounding box center [90, 113] width 178 height 39
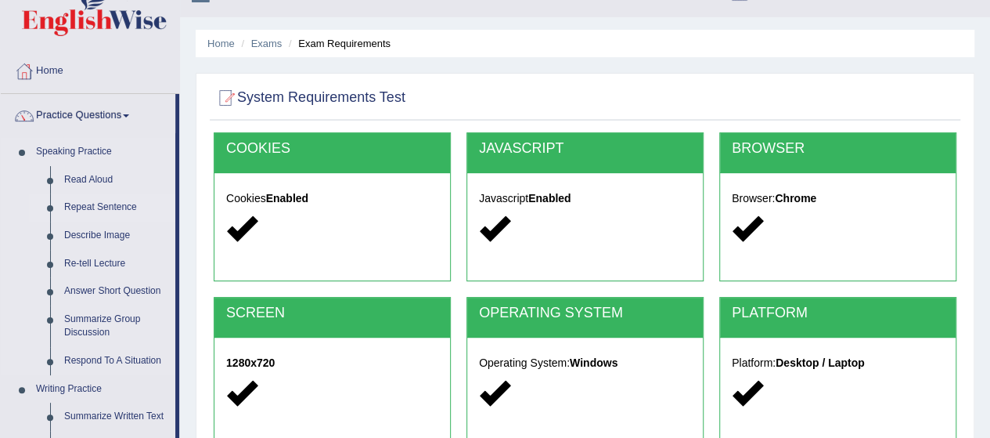
click at [76, 209] on link "Repeat Sentence" at bounding box center [116, 207] width 118 height 28
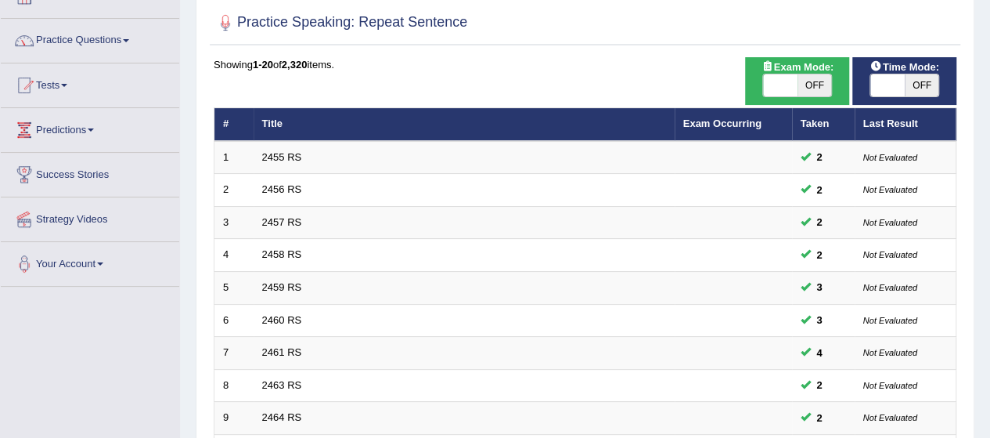
scroll to position [105, 0]
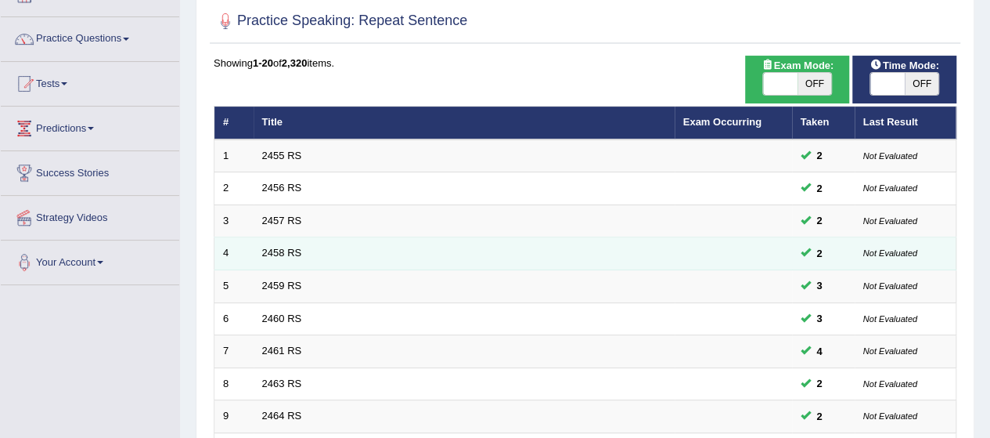
click at [402, 255] on td "2458 RS" at bounding box center [464, 253] width 421 height 33
click at [277, 253] on link "2458 RS" at bounding box center [282, 253] width 40 height 12
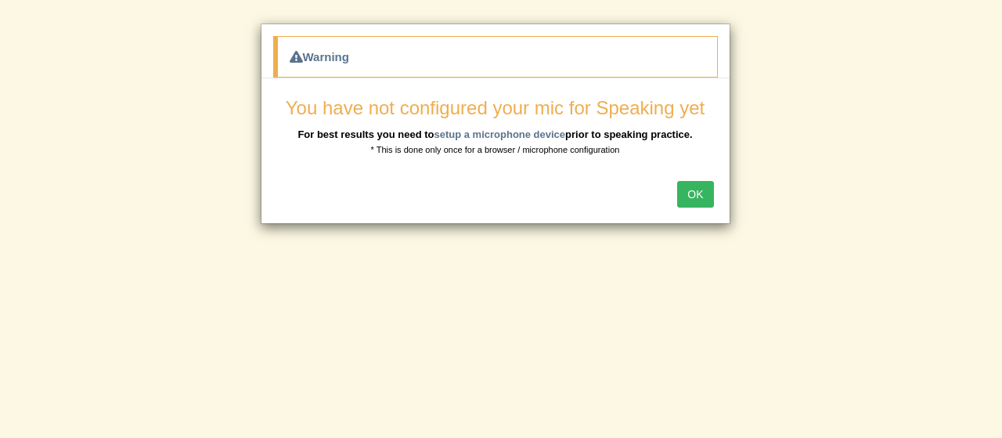
click at [697, 196] on button "OK" at bounding box center [695, 194] width 36 height 27
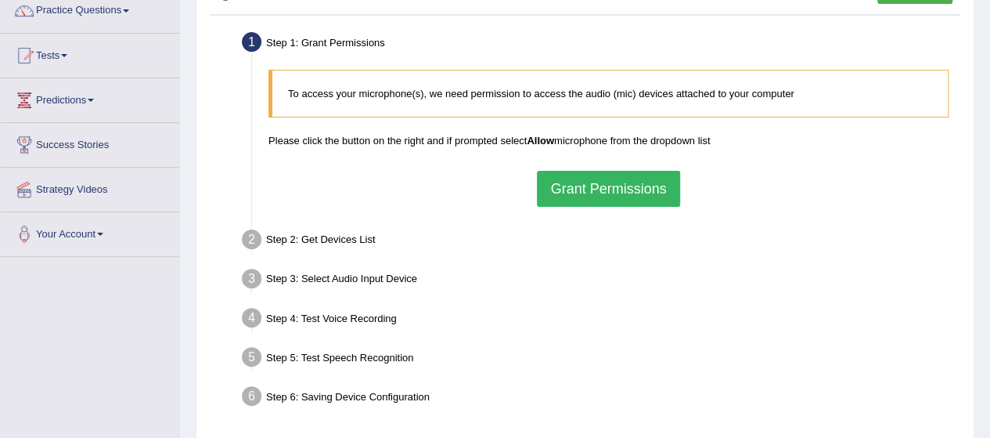
scroll to position [141, 0]
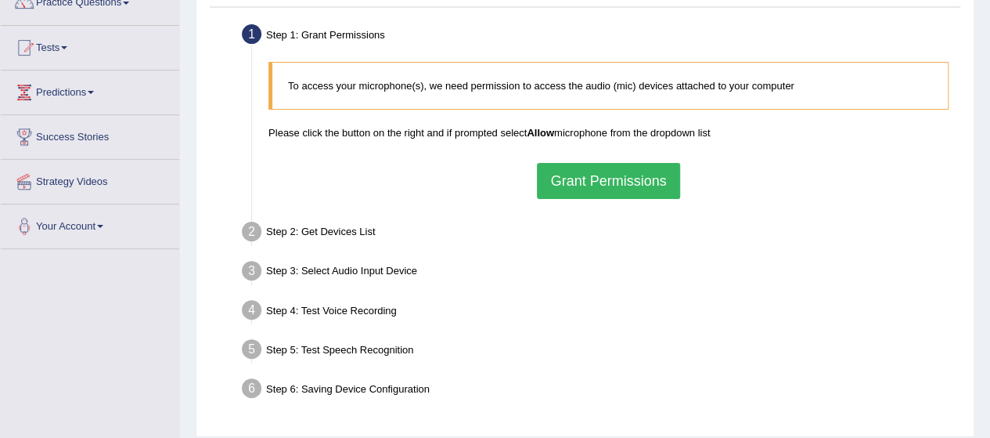
click at [592, 181] on button "Grant Permissions" at bounding box center [608, 181] width 142 height 36
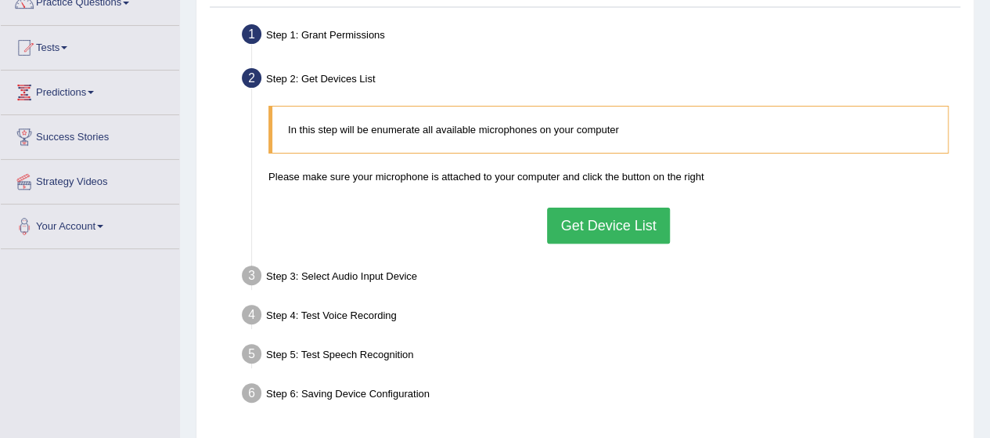
scroll to position [182, 0]
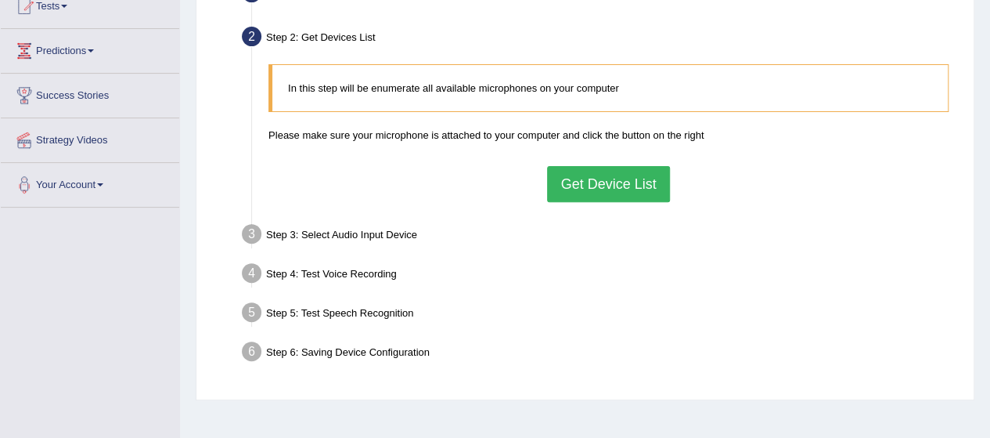
click at [608, 189] on button "Get Device List" at bounding box center [608, 184] width 122 height 36
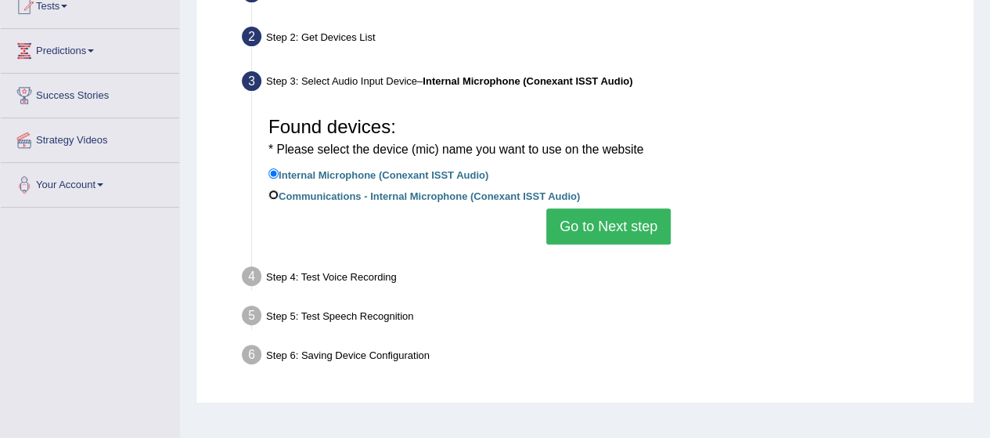
click at [275, 196] on input "Communications - Internal Microphone (Conexant ISST Audio)" at bounding box center [274, 194] width 10 height 10
radio input "true"
click at [275, 173] on input "Internal Microphone (Conexant ISST Audio)" at bounding box center [274, 173] width 10 height 10
radio input "true"
click at [274, 198] on input "Communications - Internal Microphone (Conexant ISST Audio)" at bounding box center [274, 194] width 10 height 10
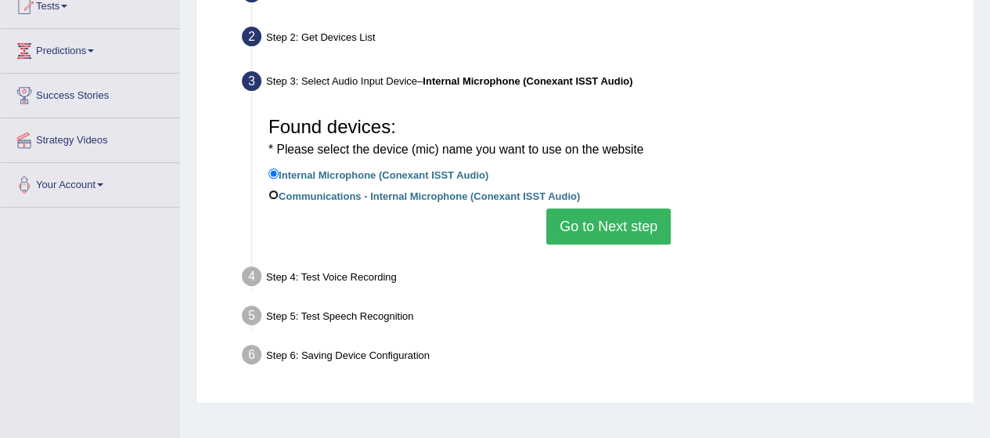
radio input "true"
click at [577, 218] on button "Go to Next step" at bounding box center [608, 226] width 124 height 36
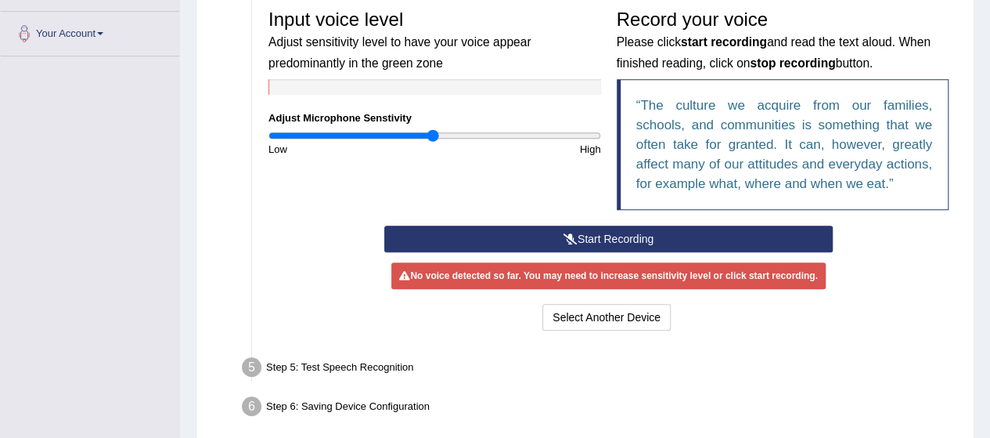
scroll to position [333, 0]
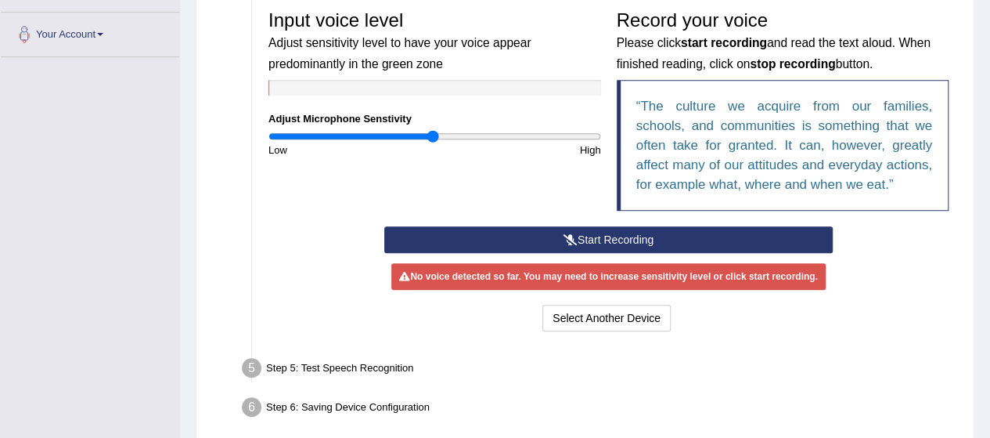
click at [535, 235] on button "Start Recording" at bounding box center [608, 239] width 449 height 27
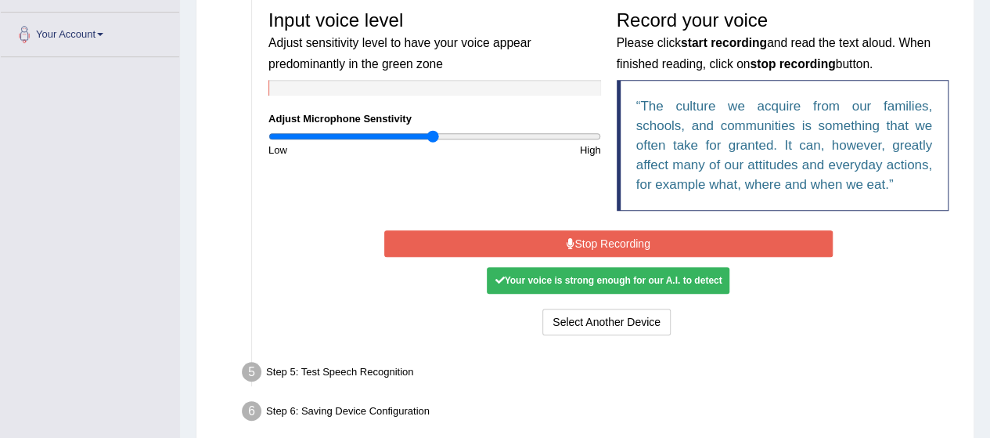
click at [535, 236] on button "Stop Recording" at bounding box center [608, 243] width 449 height 27
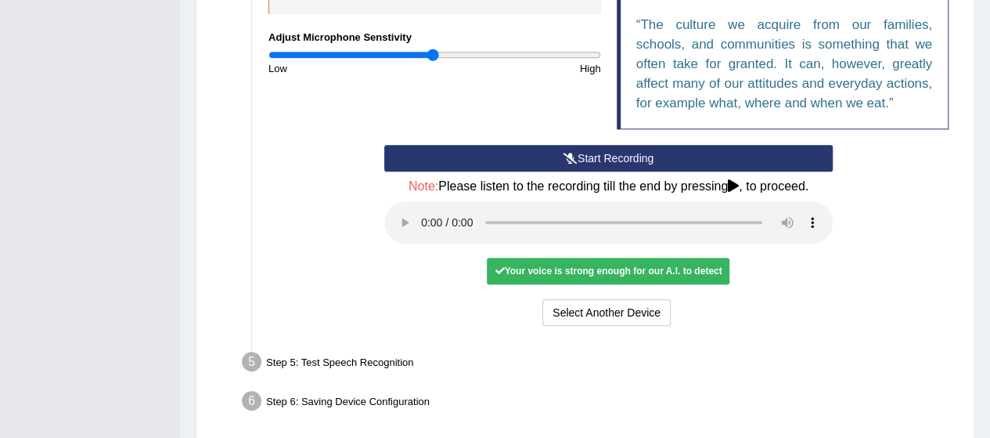
scroll to position [474, 0]
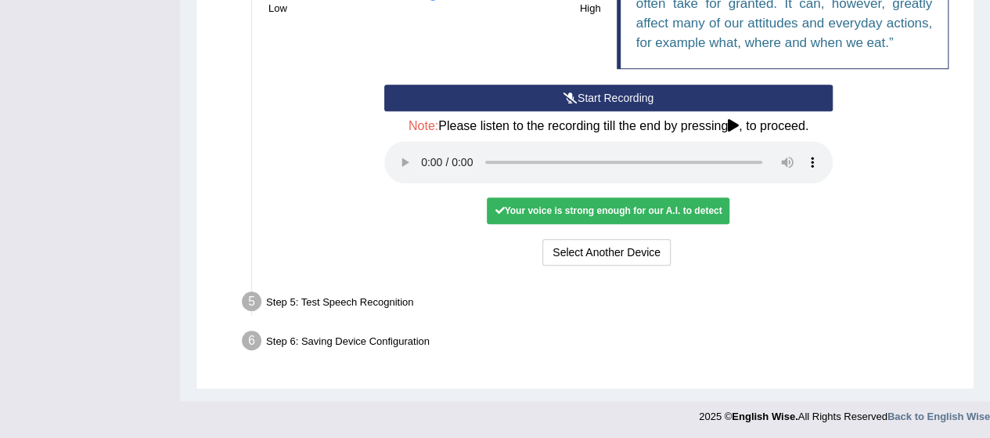
click at [568, 214] on div "Your voice is strong enough for our A.I. to detect" at bounding box center [608, 210] width 243 height 27
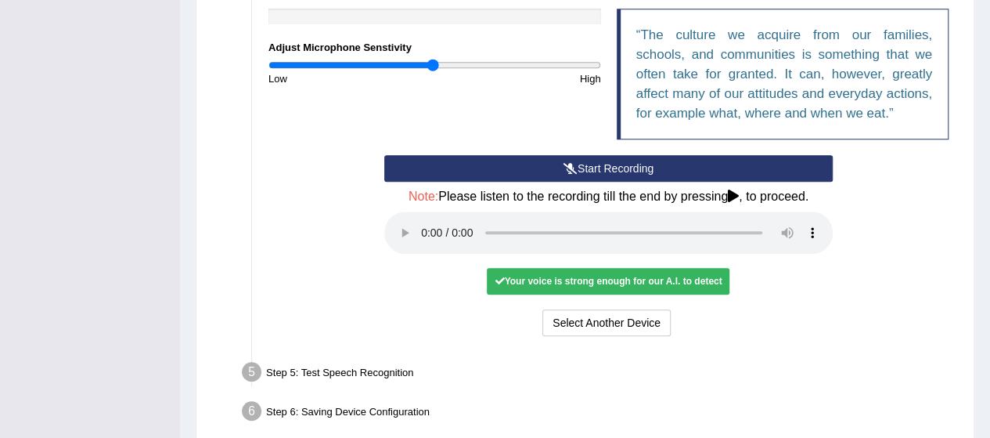
scroll to position [407, 0]
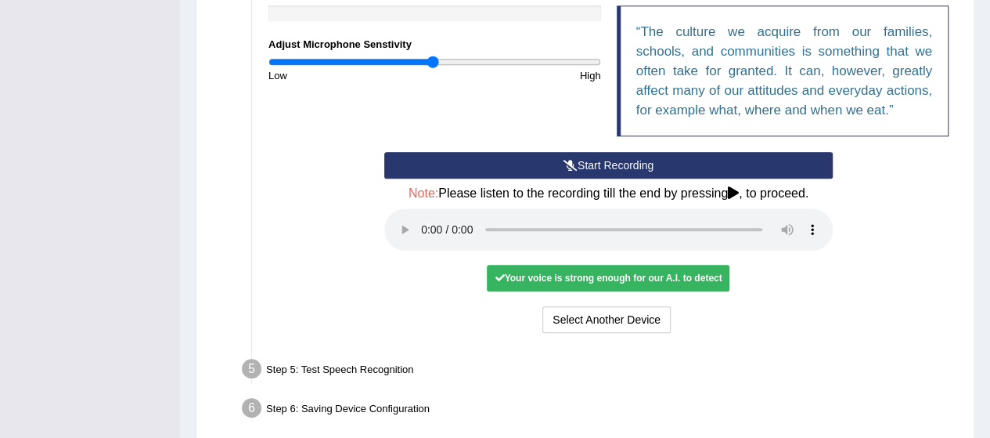
click at [898, 201] on div "Start Recording Stop Recording Note: Please listen to the recording till the en…" at bounding box center [609, 244] width 696 height 185
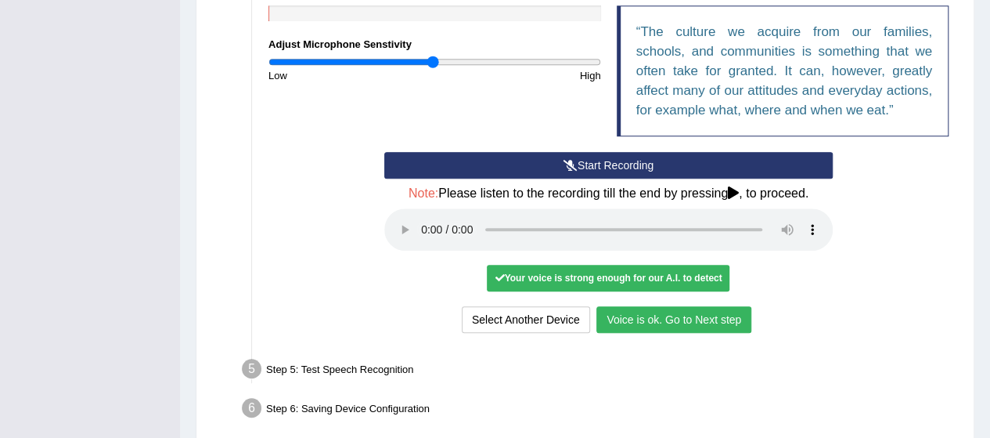
click at [662, 322] on button "Voice is ok. Go to Next step" at bounding box center [673, 319] width 155 height 27
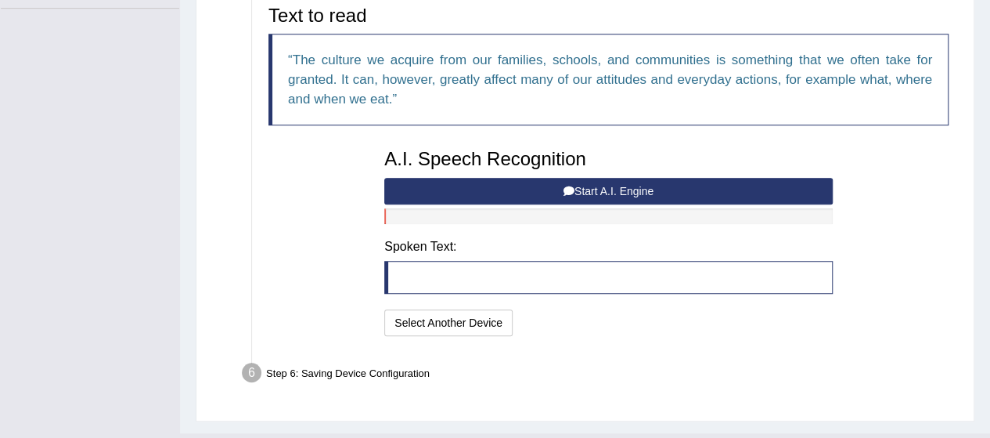
scroll to position [380, 0]
click at [586, 192] on button "Start A.I. Engine" at bounding box center [608, 191] width 449 height 27
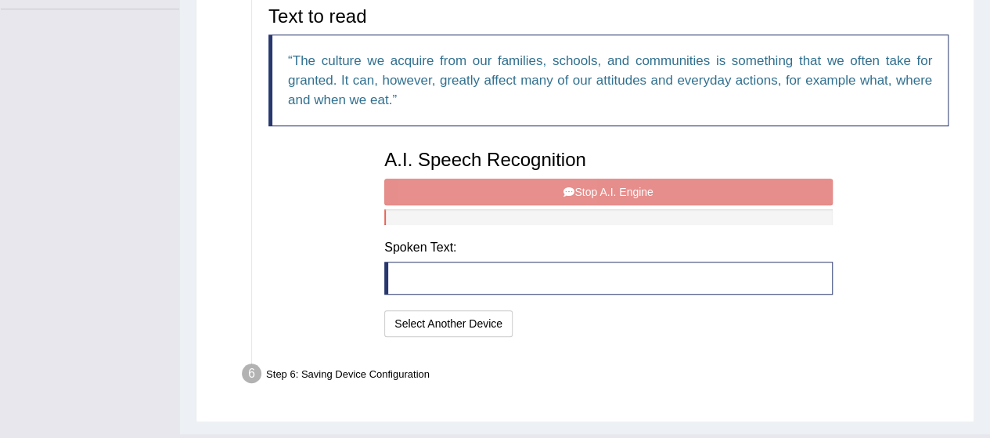
drag, startPoint x: 425, startPoint y: 284, endPoint x: 567, endPoint y: 284, distance: 141.7
click at [567, 284] on blockquote at bounding box center [608, 277] width 449 height 33
click at [535, 279] on blockquote at bounding box center [608, 277] width 449 height 33
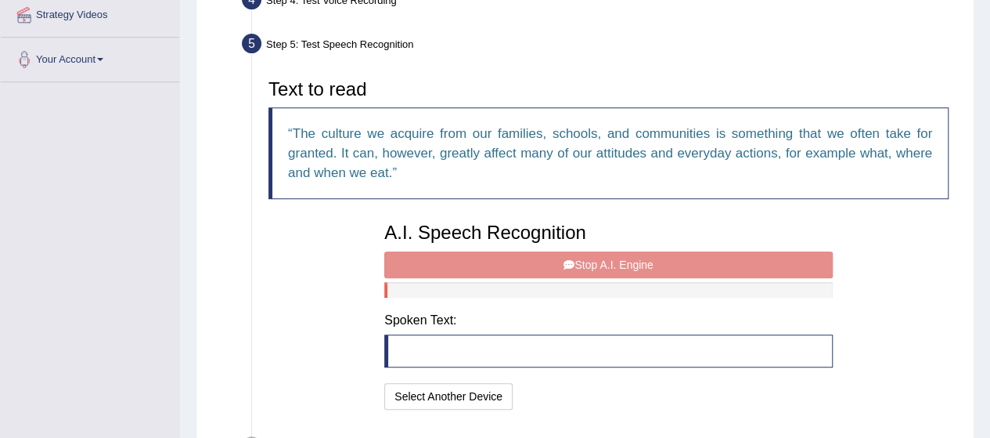
scroll to position [311, 0]
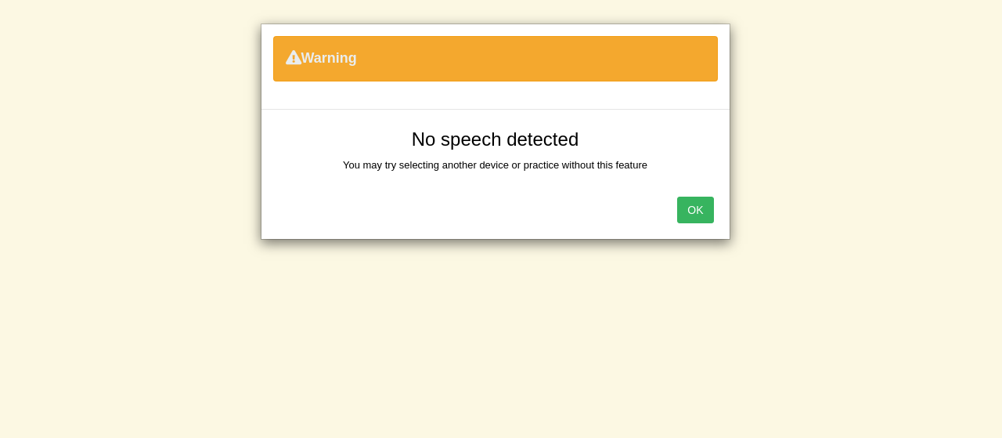
click at [703, 207] on button "OK" at bounding box center [695, 209] width 36 height 27
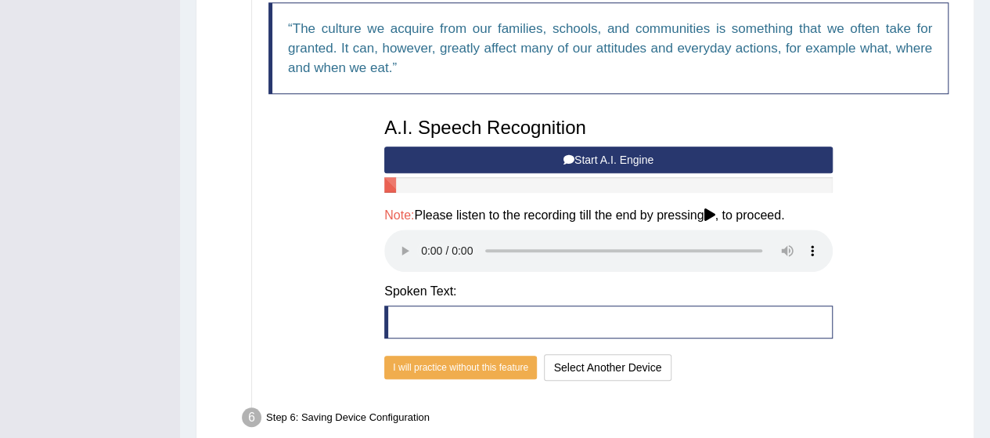
scroll to position [416, 0]
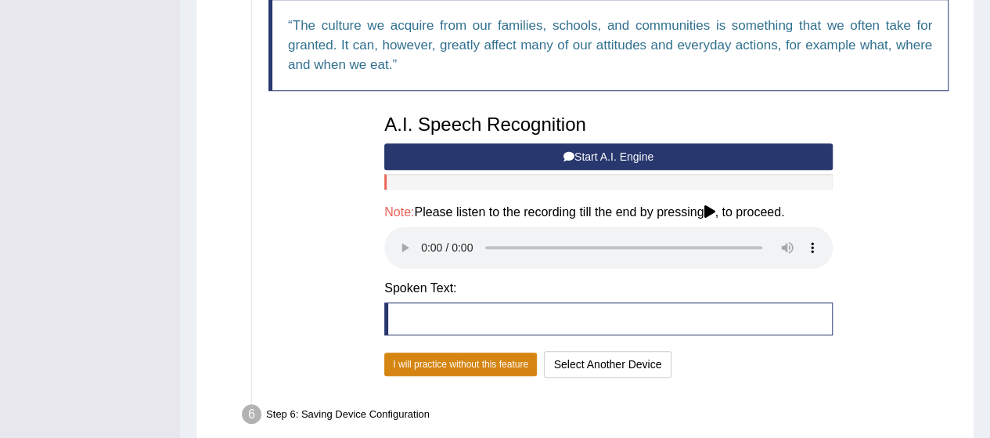
click at [485, 365] on button "I will practice without this feature" at bounding box center [460, 363] width 153 height 23
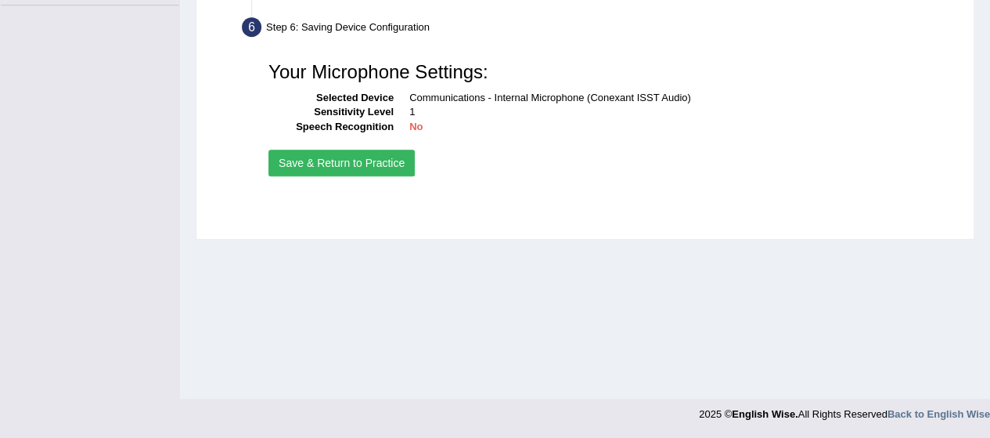
scroll to position [384, 0]
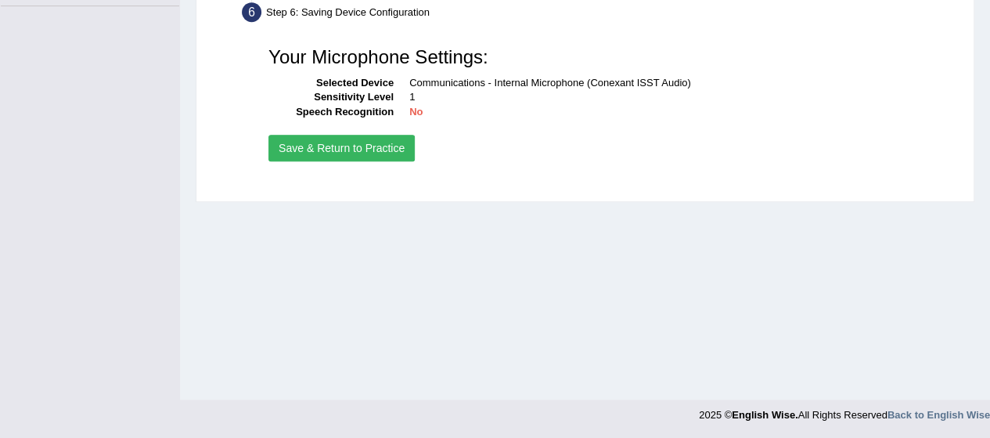
click at [352, 154] on button "Save & Return to Practice" at bounding box center [342, 148] width 146 height 27
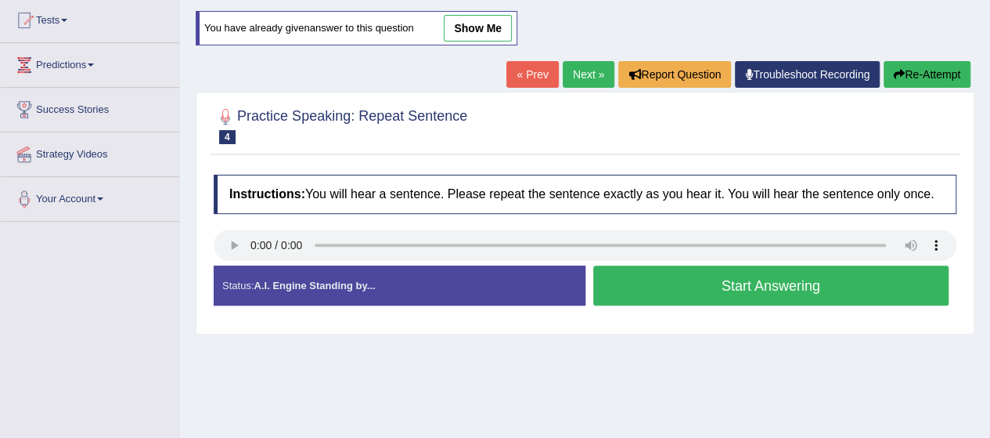
scroll to position [167, 0]
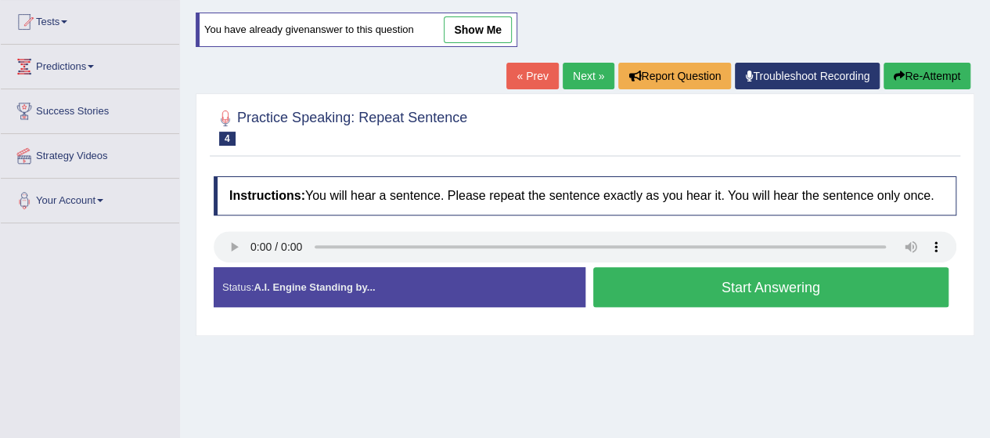
click at [711, 284] on button "Start Answering" at bounding box center [771, 287] width 356 height 40
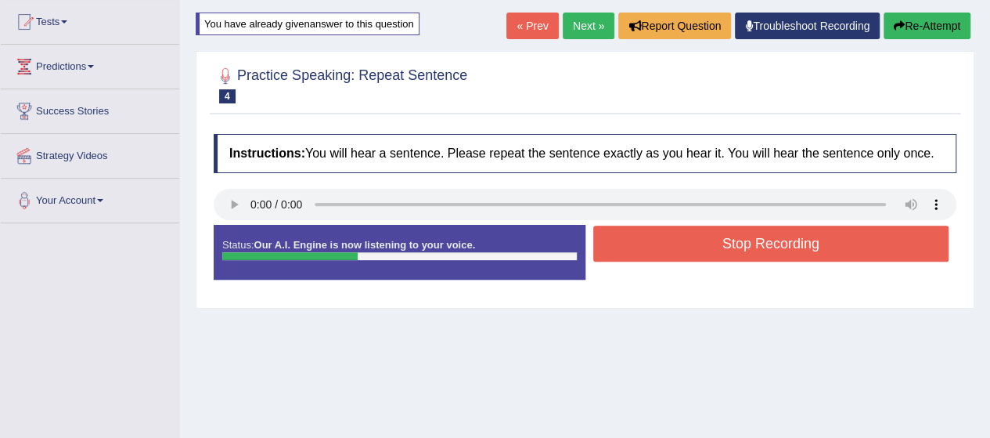
click at [687, 248] on button "Stop Recording" at bounding box center [771, 243] width 356 height 36
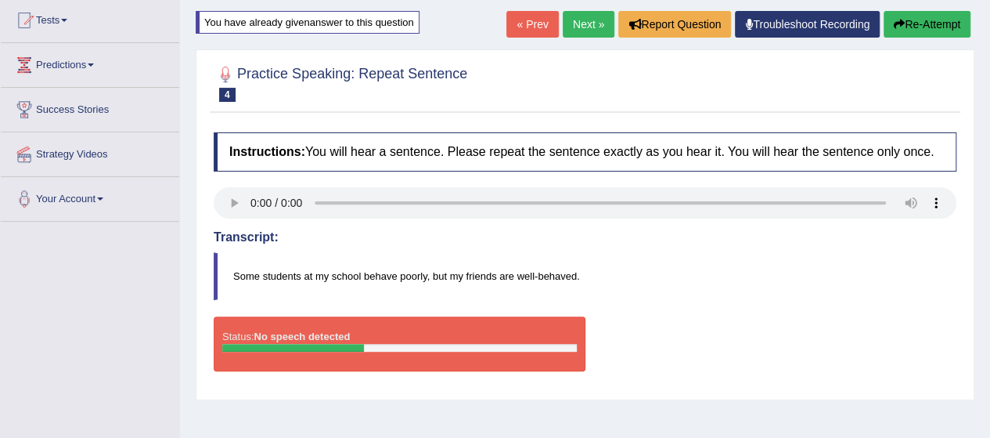
scroll to position [168, 0]
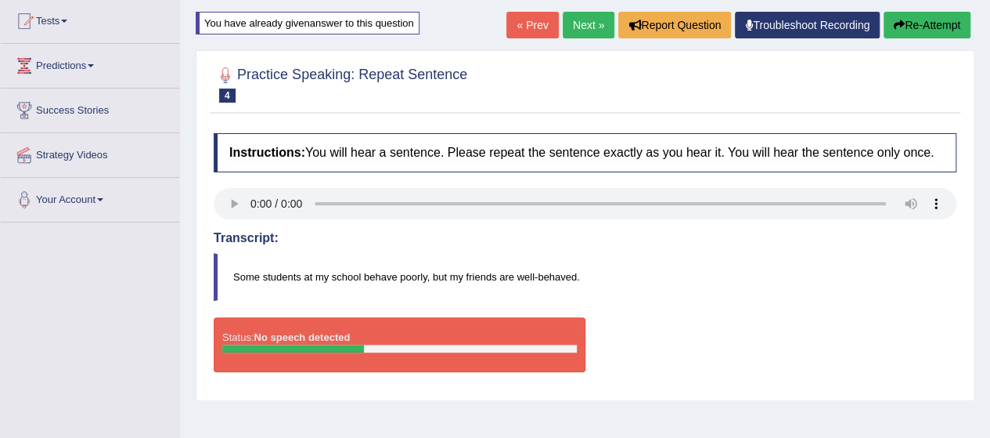
click at [897, 20] on icon "button" at bounding box center [899, 25] width 11 height 11
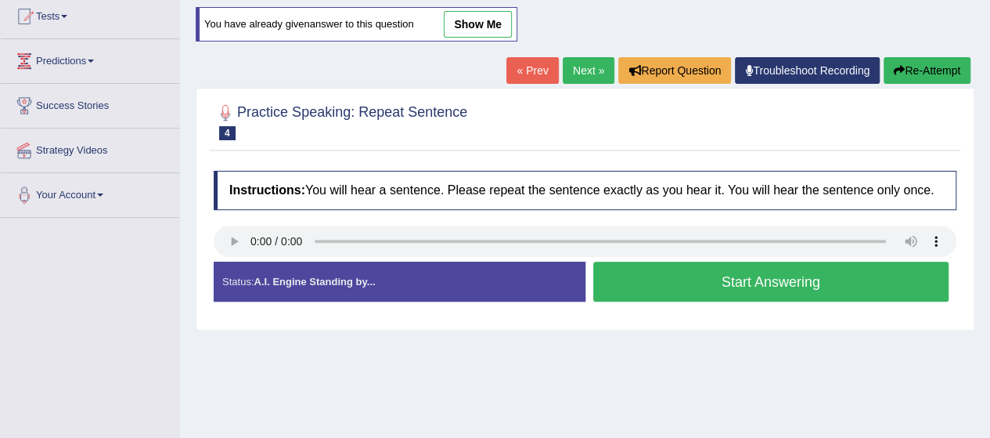
click at [636, 287] on button "Start Answering" at bounding box center [771, 281] width 356 height 40
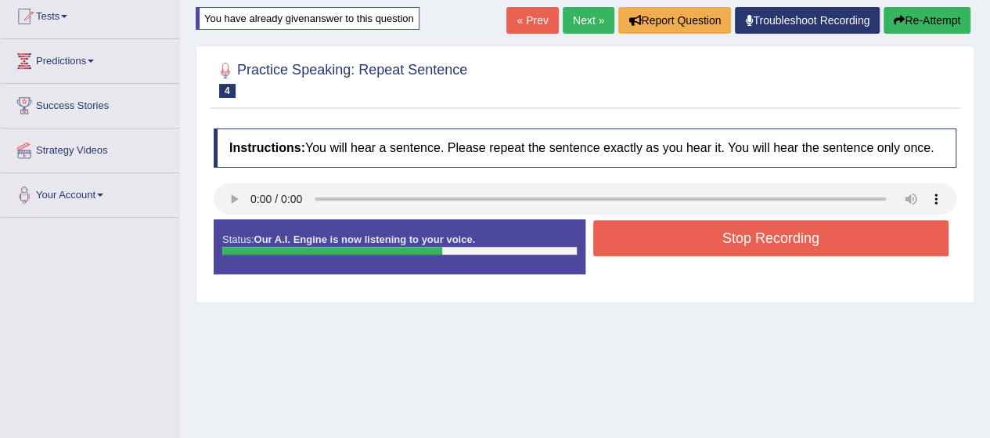
click at [738, 231] on button "Stop Recording" at bounding box center [771, 238] width 356 height 36
